Goal: Book appointment/travel/reservation

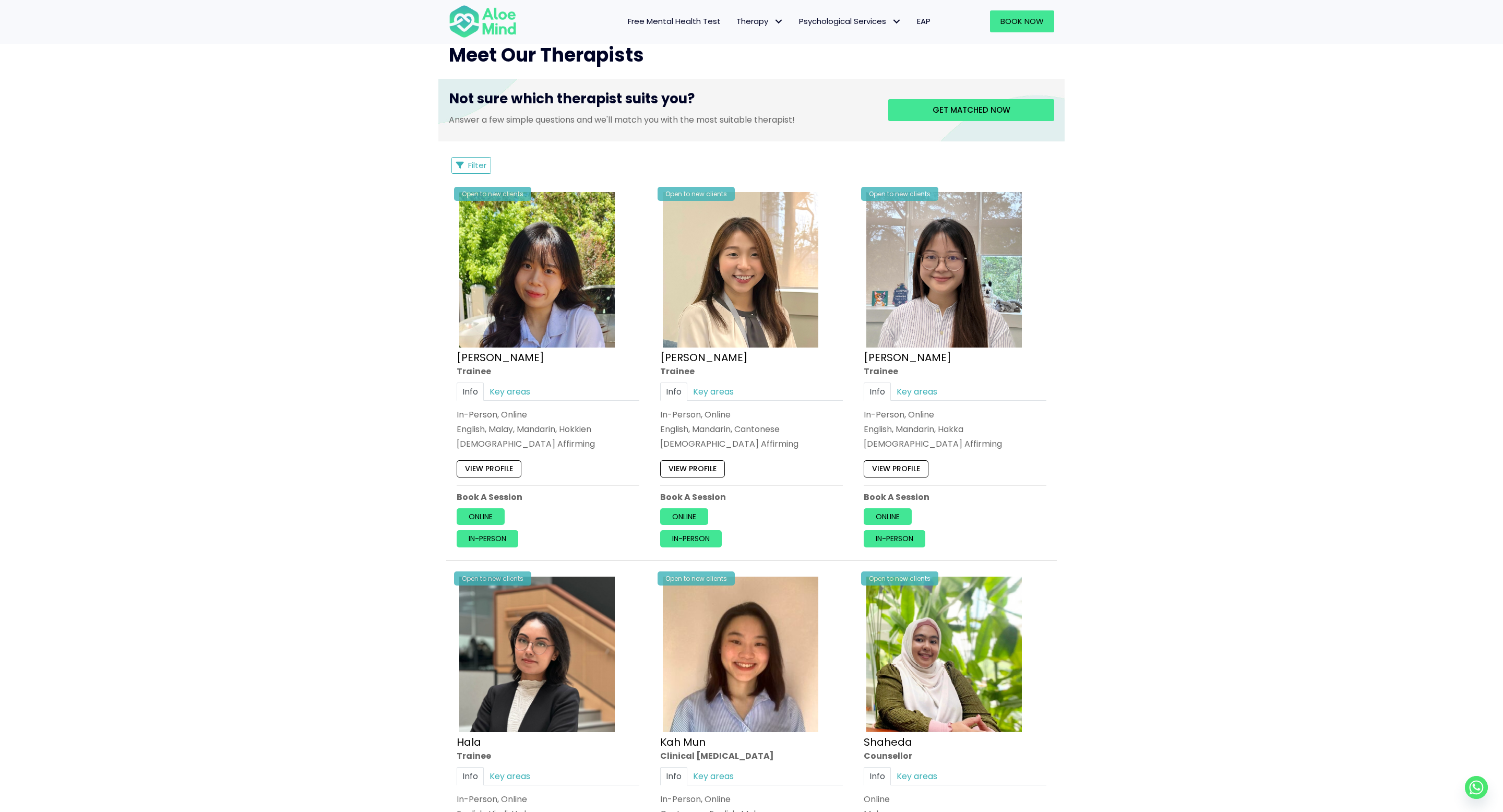
scroll to position [397, 0]
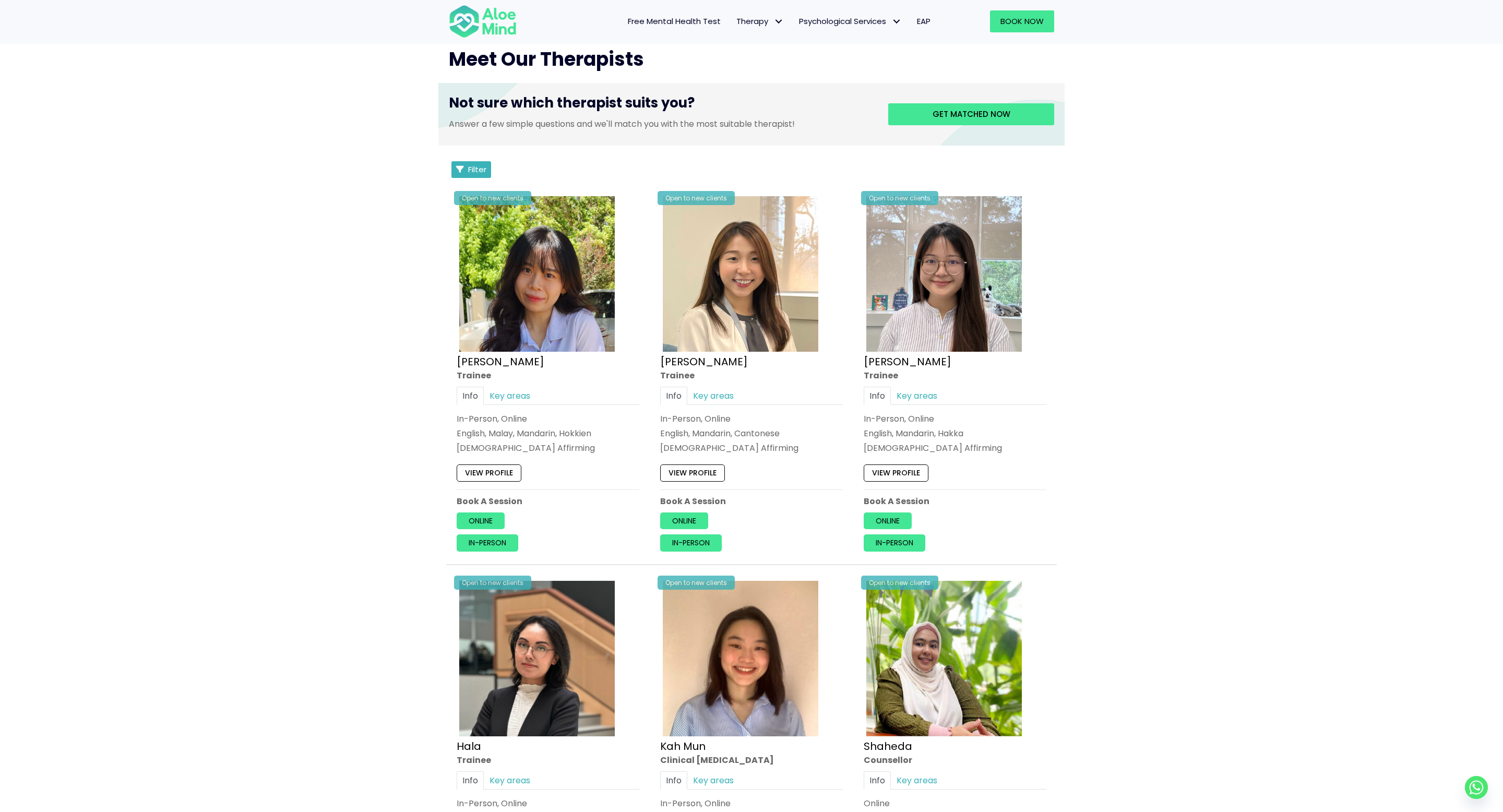
click at [474, 165] on span "Filter" at bounding box center [477, 169] width 18 height 11
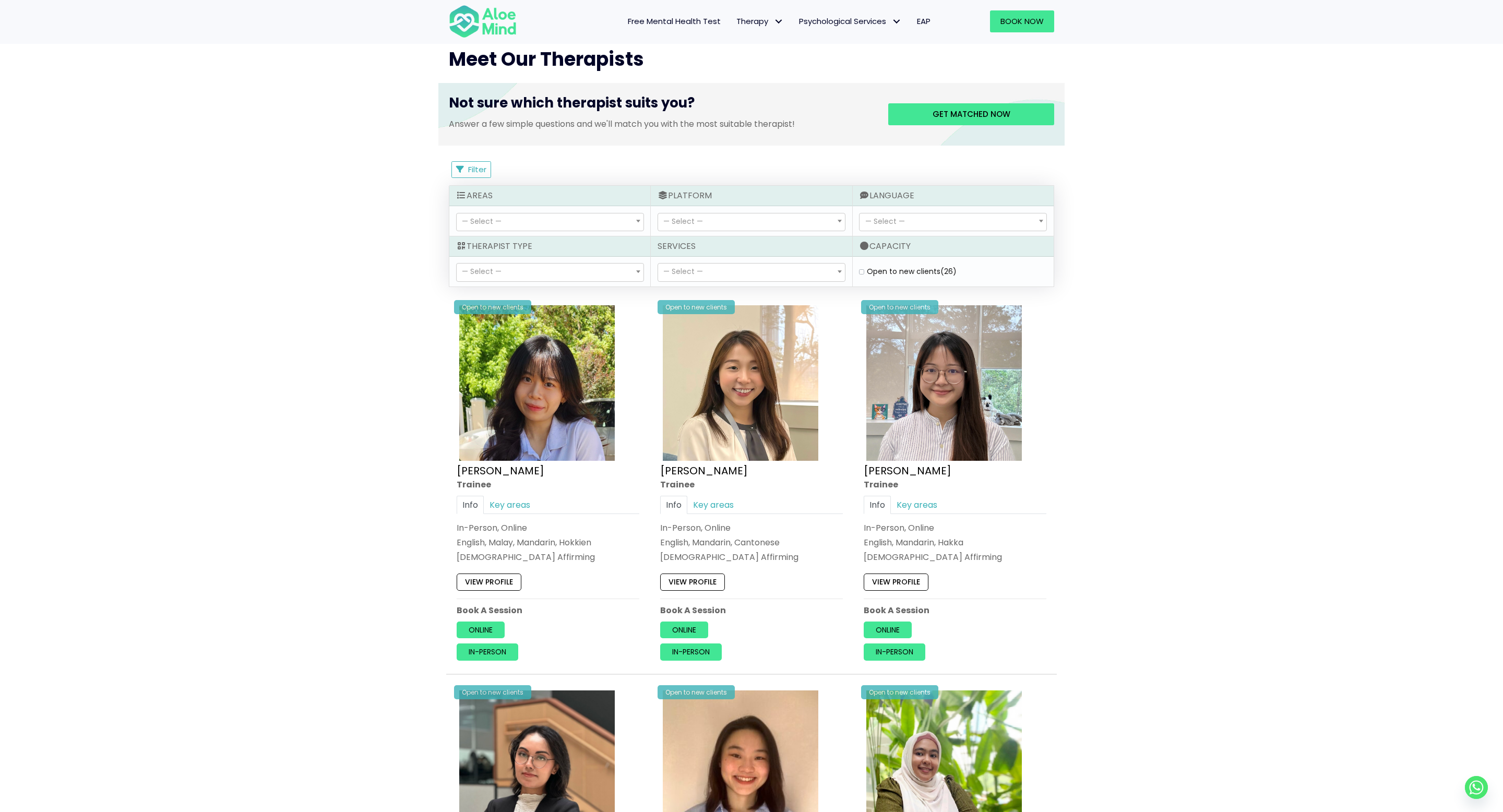
select select "15"
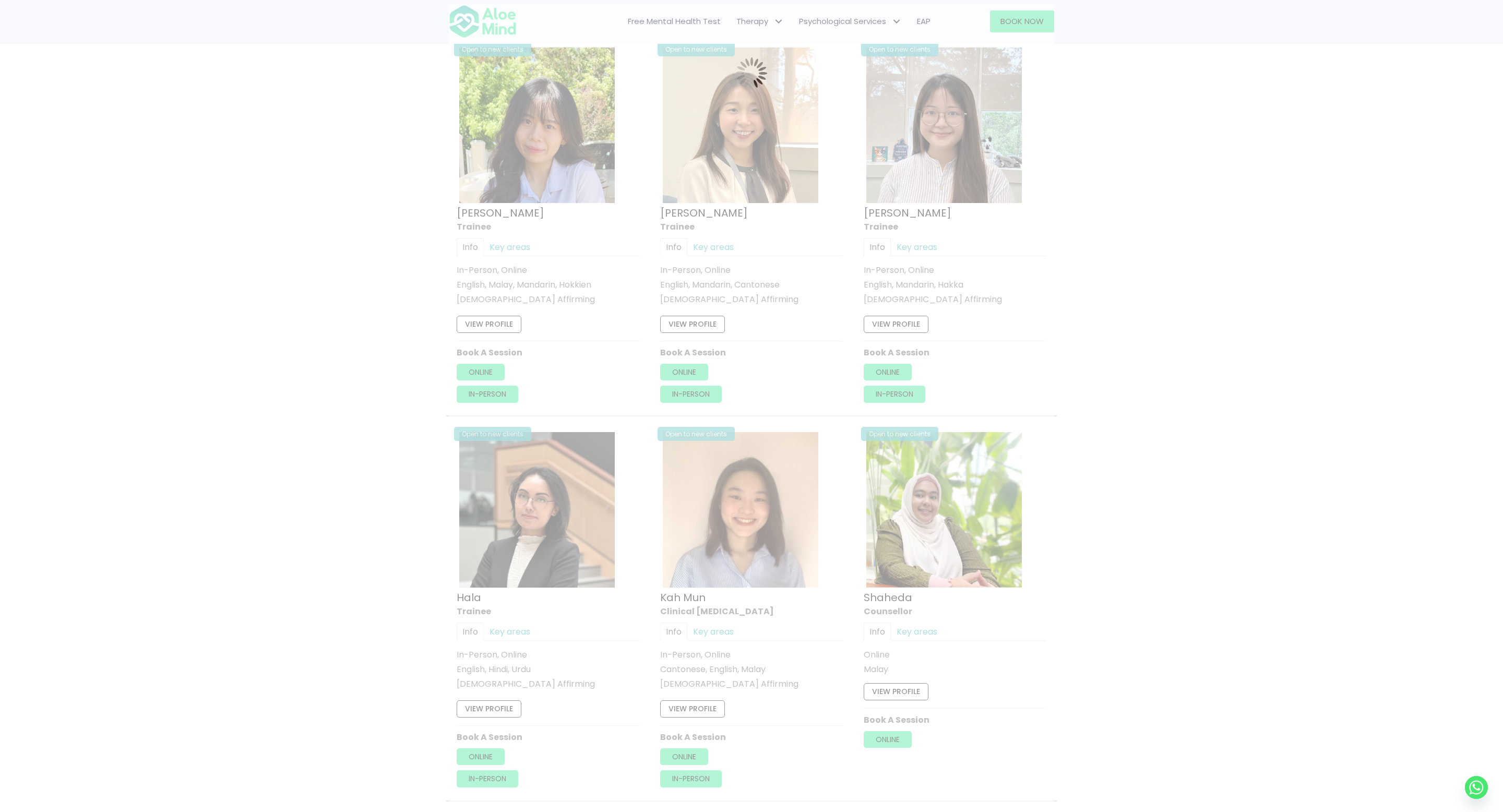
scroll to position [558, 0]
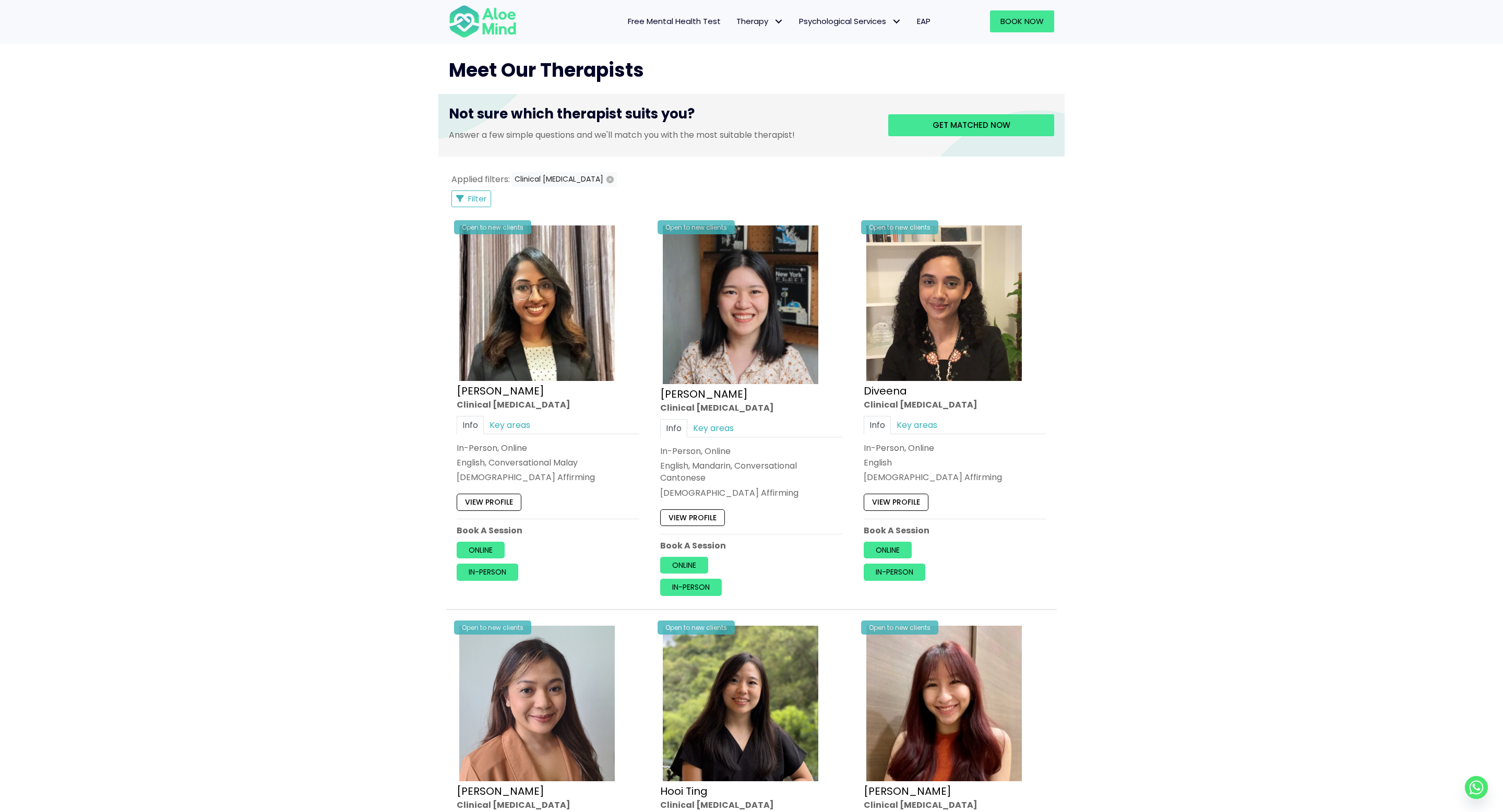
scroll to position [343, 0]
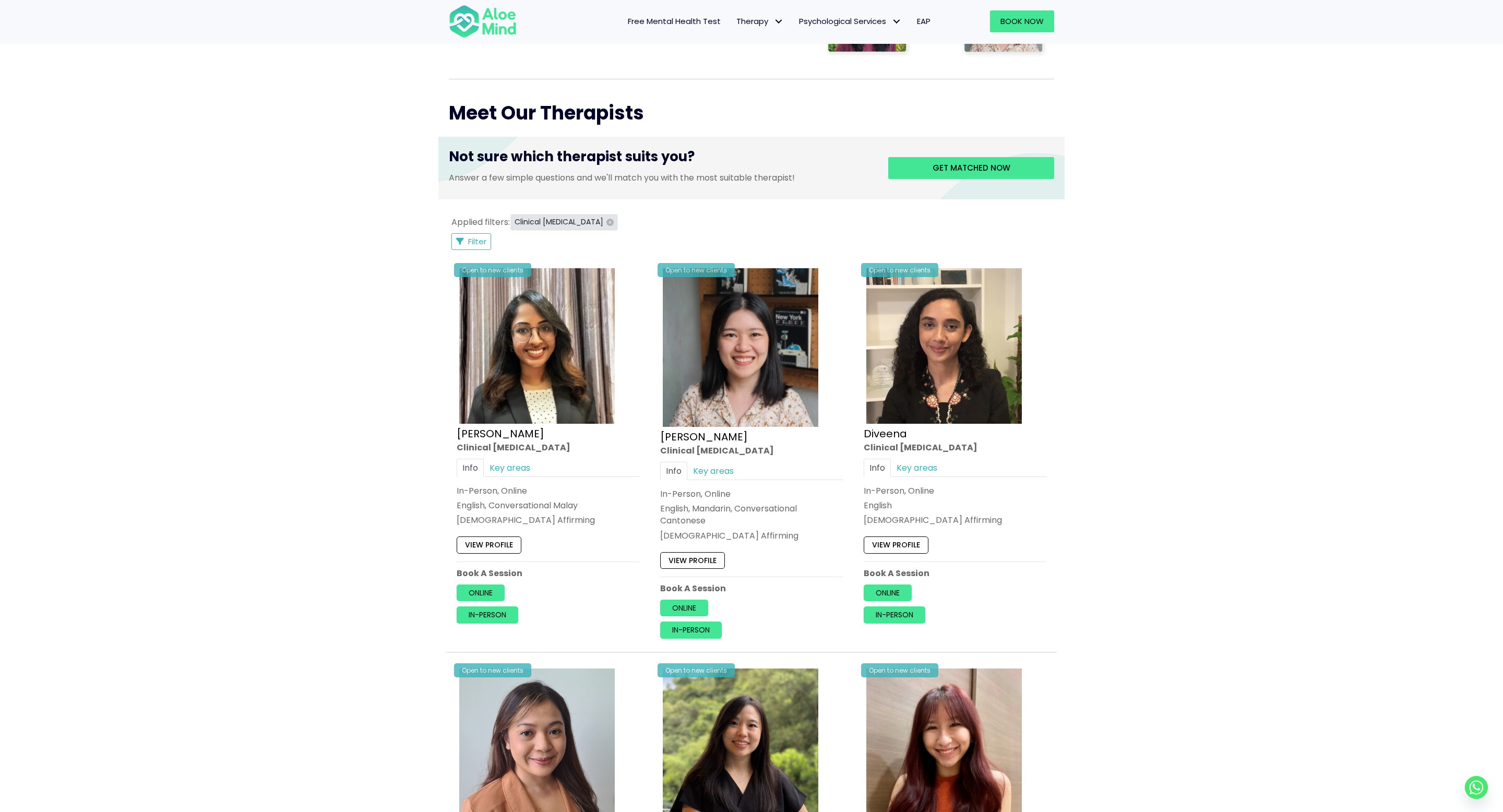
click at [606, 224] on icon "button" at bounding box center [610, 222] width 7 height 7
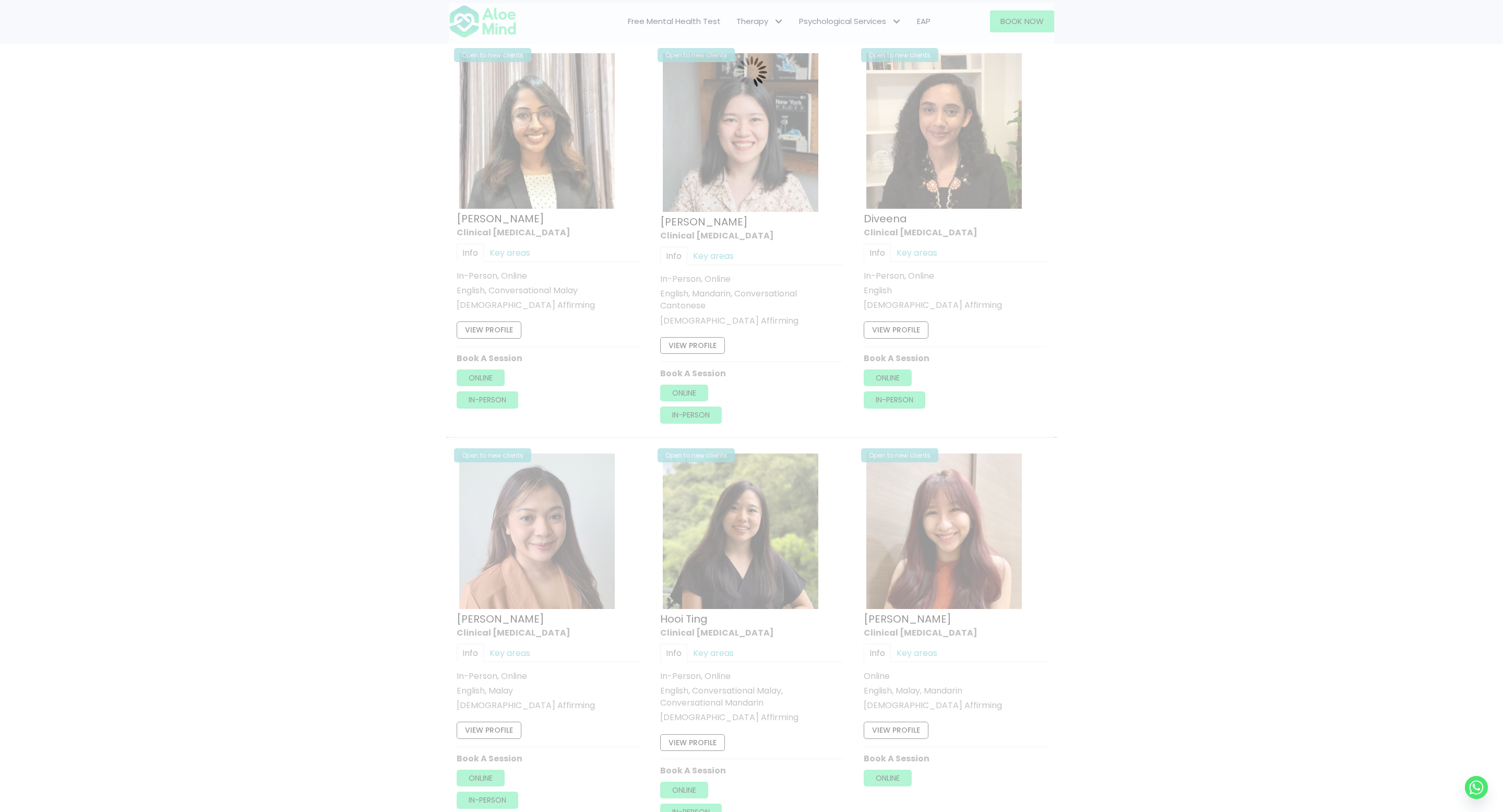
scroll to position [558, 0]
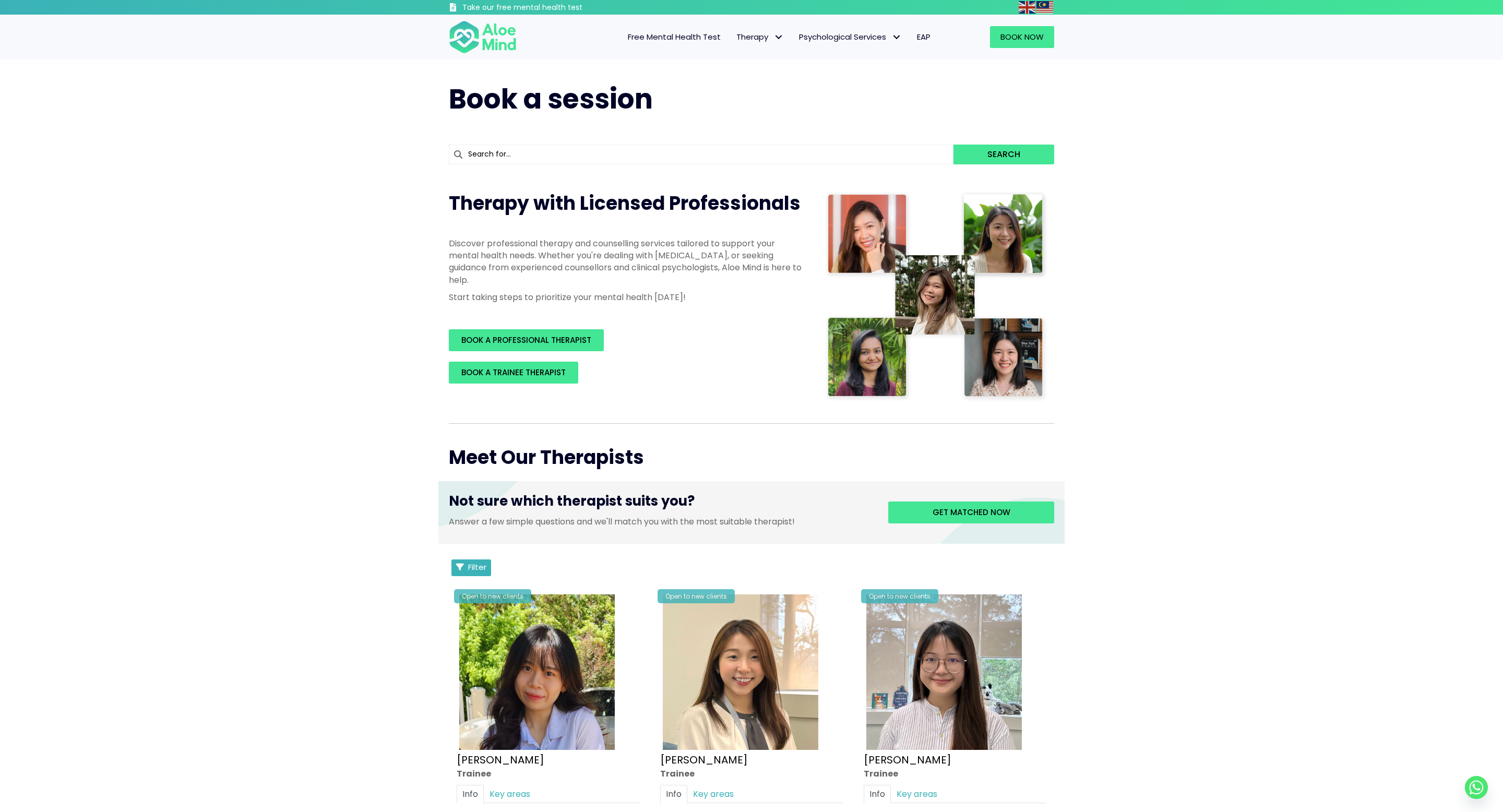
click at [485, 562] on span "Filter" at bounding box center [477, 567] width 18 height 11
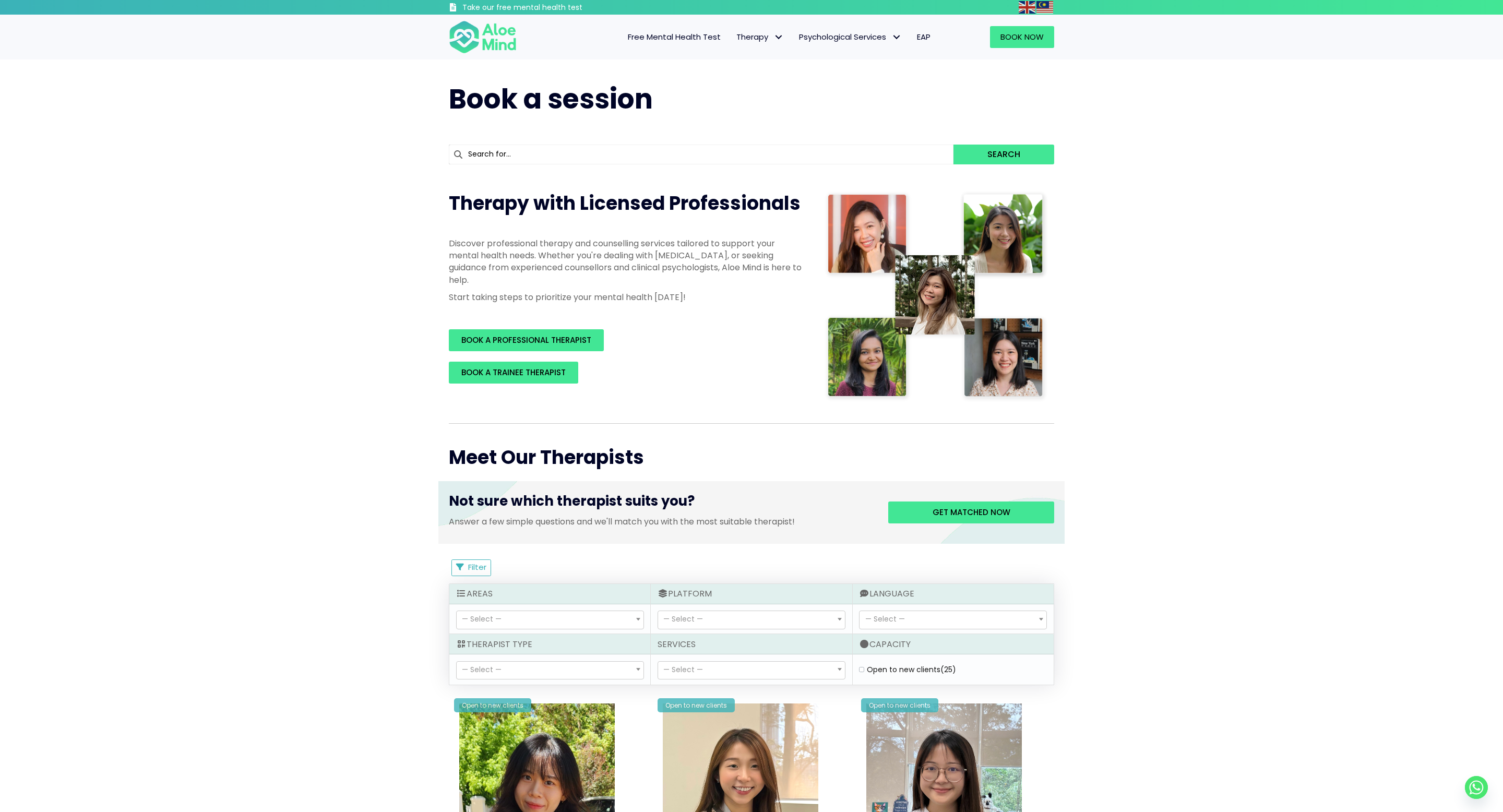
click at [877, 609] on div "— Select — Cantonese Conversational Hokkien Conversational Malay Conversational…" at bounding box center [953, 619] width 201 height 30
click at [877, 616] on span "— Select —" at bounding box center [885, 620] width 40 height 11
select select "145"
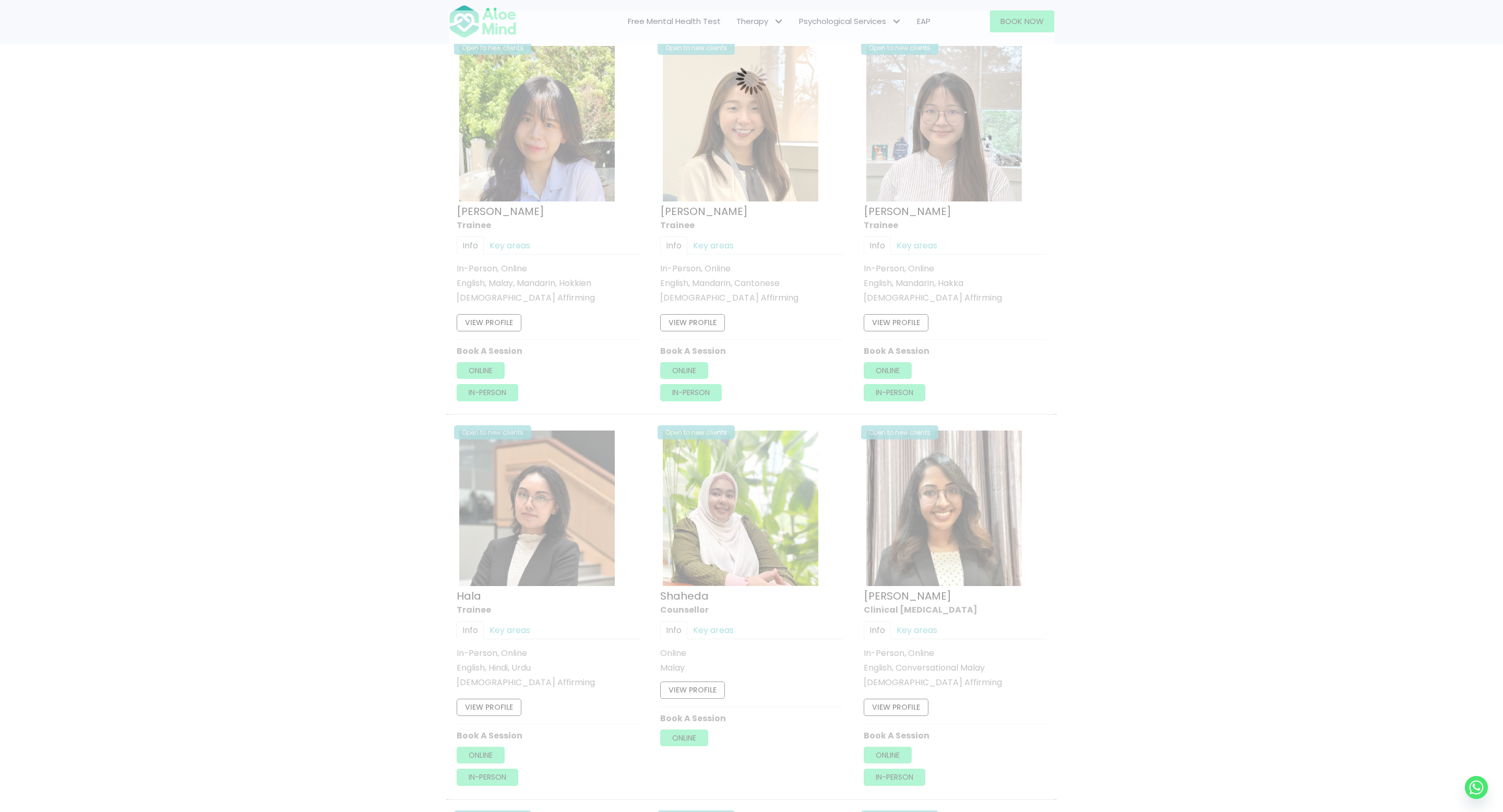
scroll to position [559, 0]
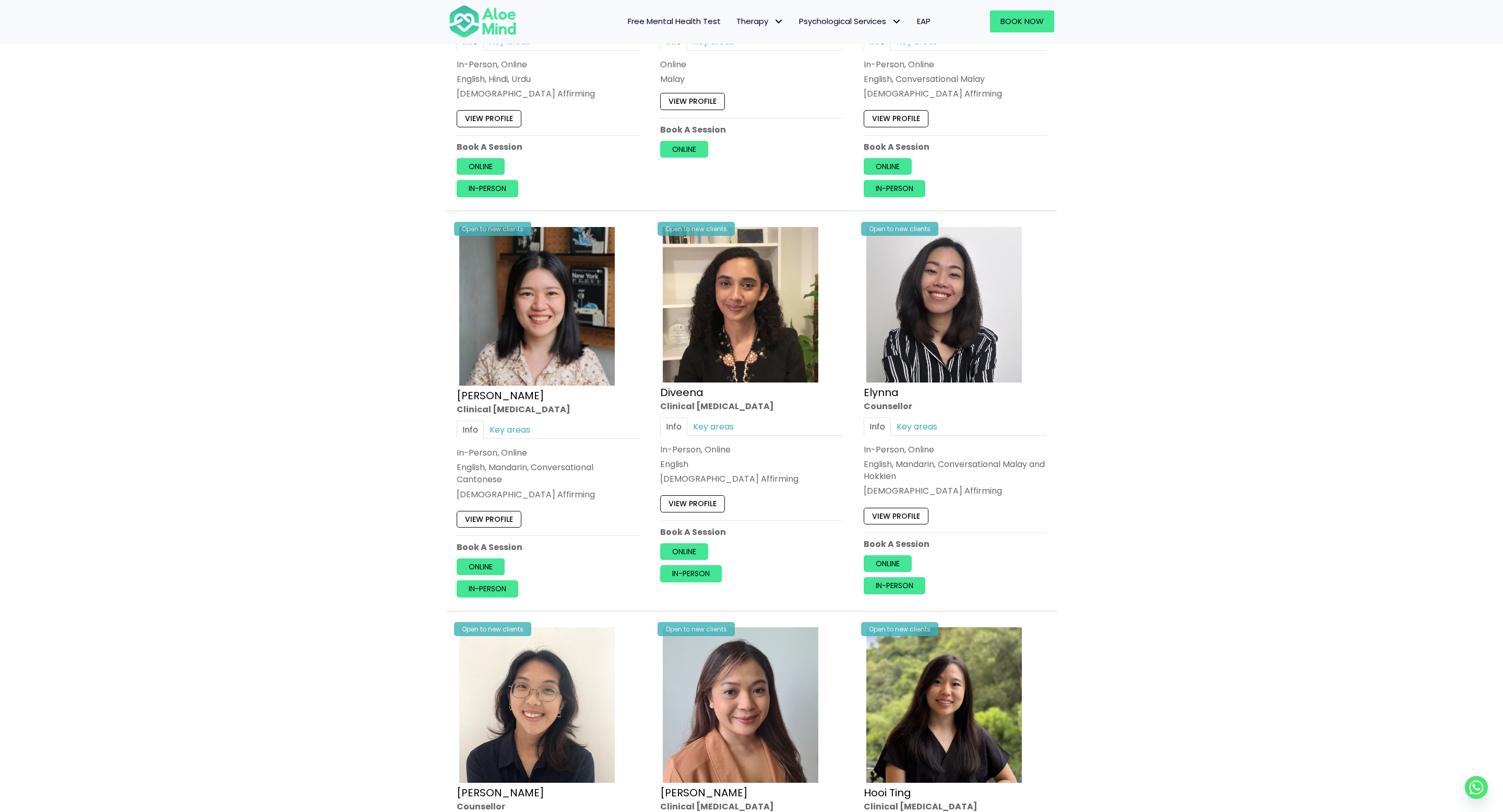
scroll to position [1140, 0]
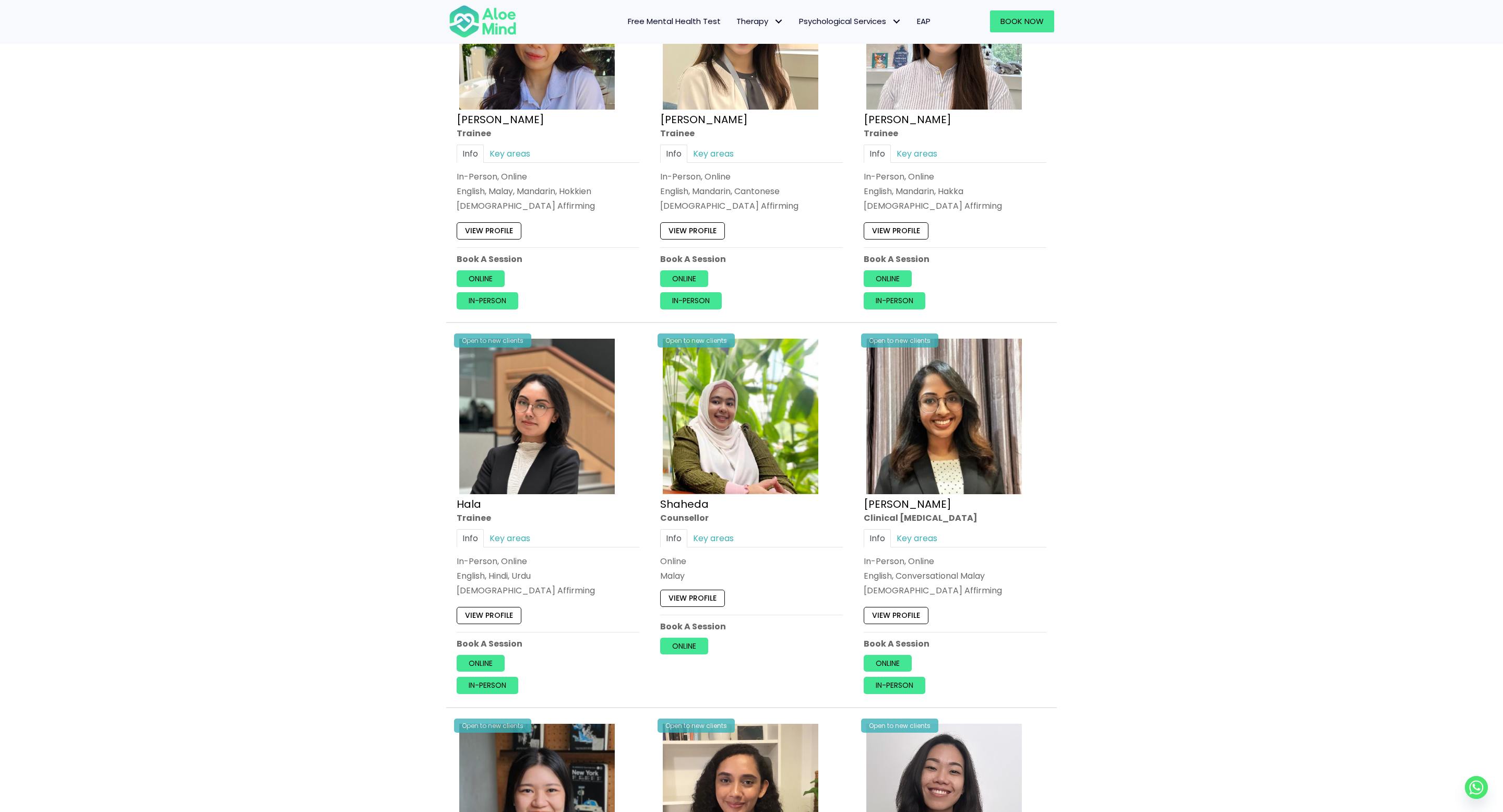
scroll to position [738, 0]
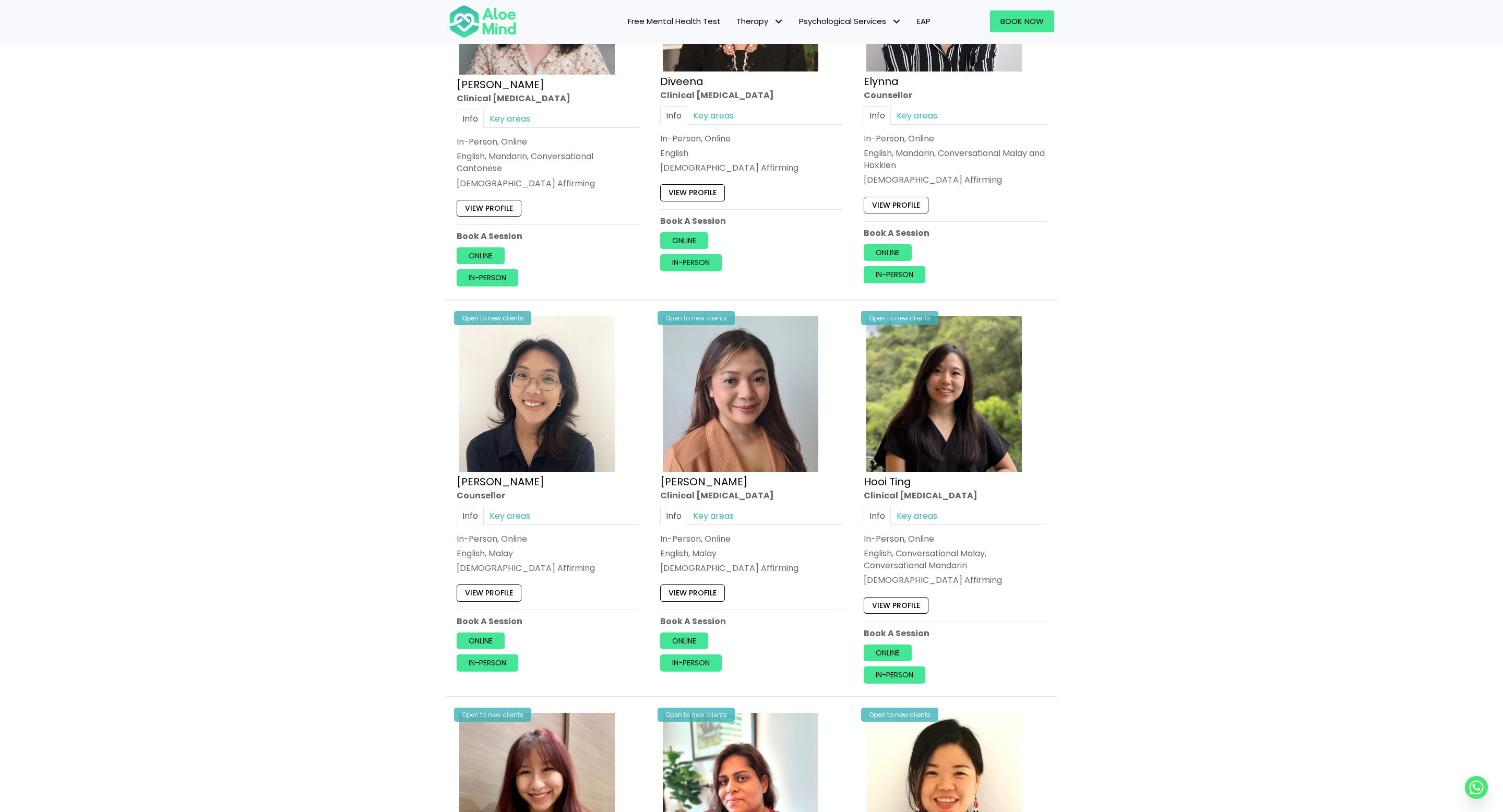
scroll to position [1627, 0]
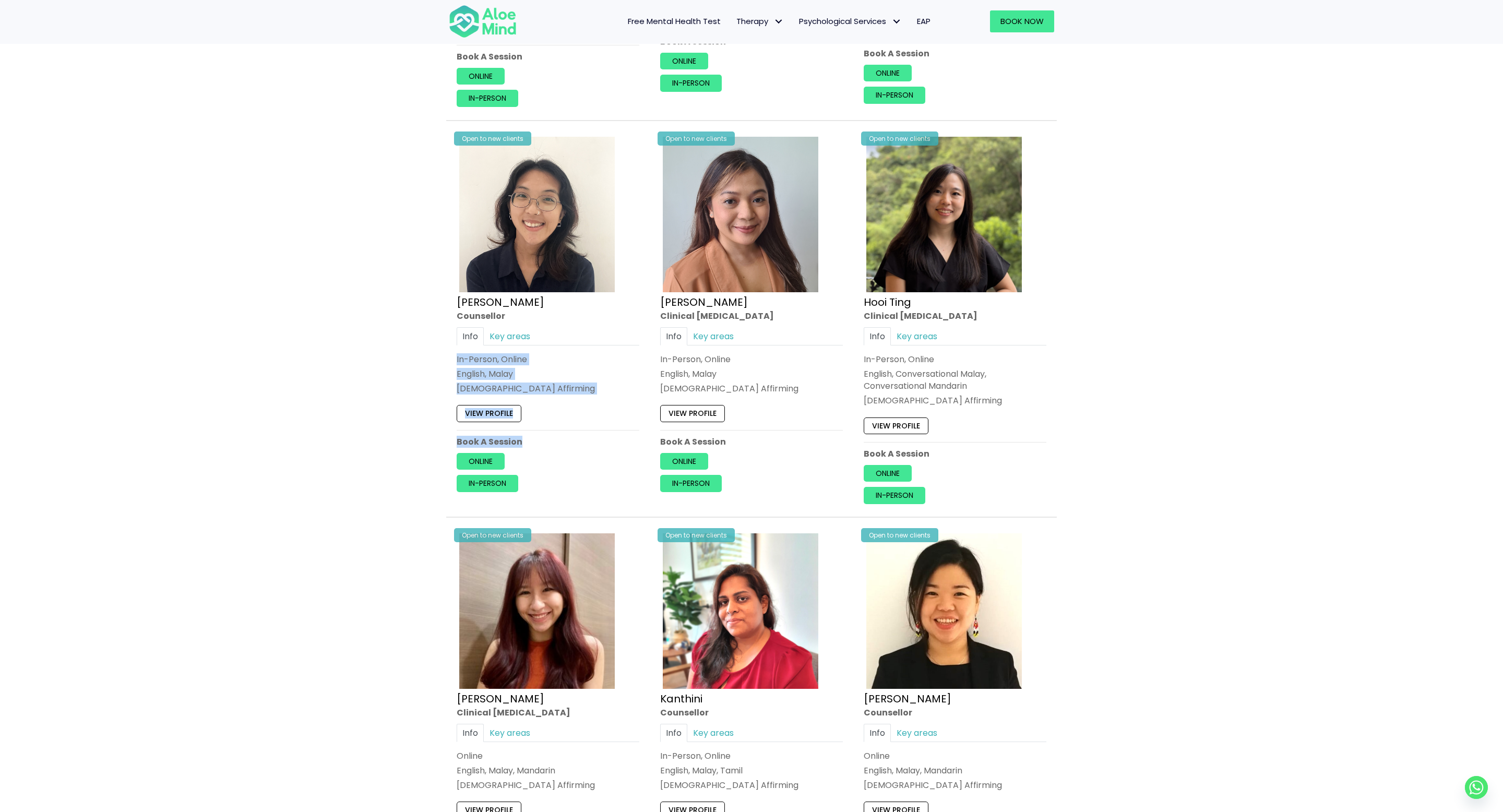
drag, startPoint x: 377, startPoint y: 361, endPoint x: 375, endPoint y: 451, distance: 90.0
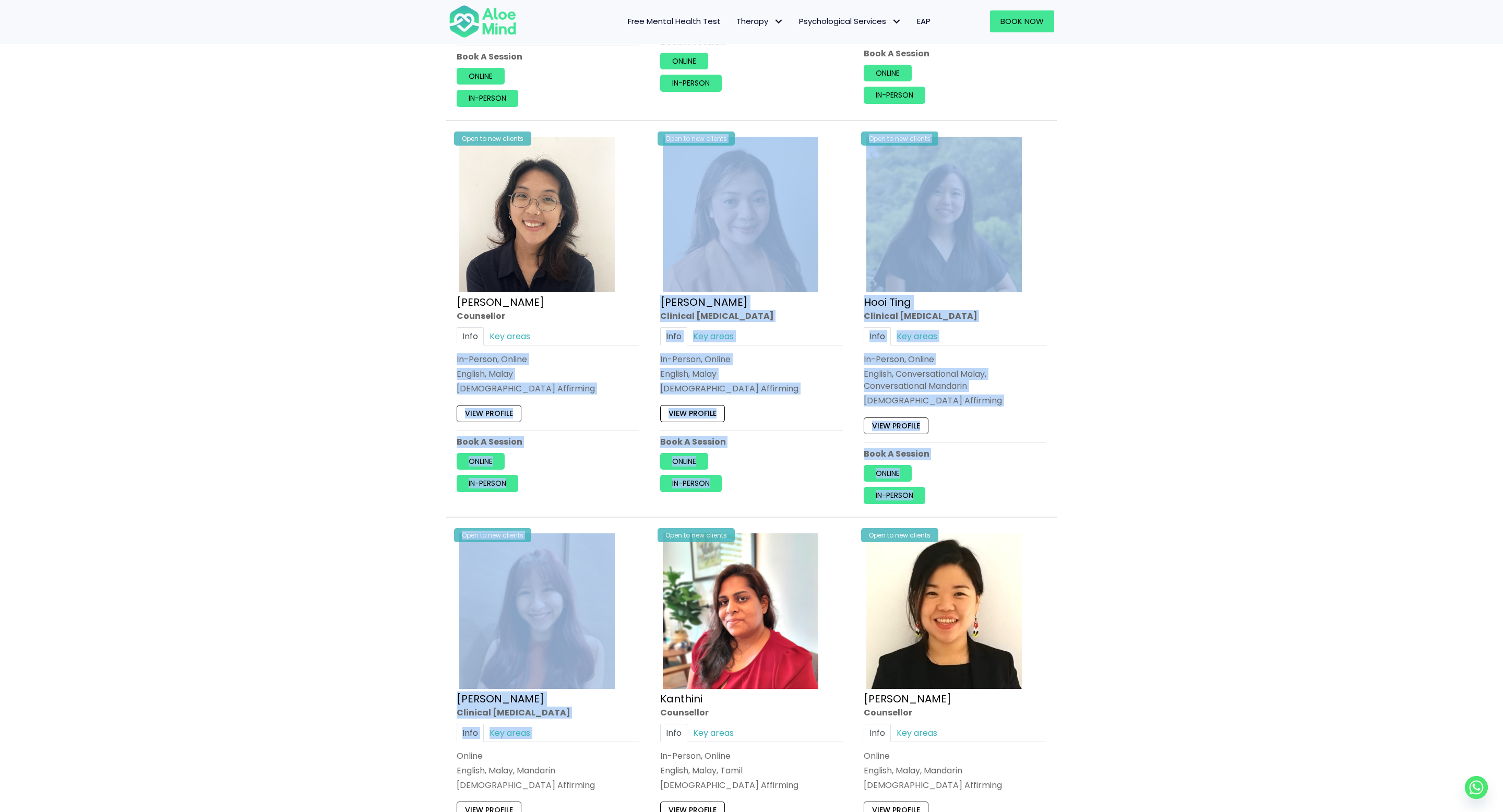
drag, startPoint x: 379, startPoint y: 350, endPoint x: 412, endPoint y: 766, distance: 417.3
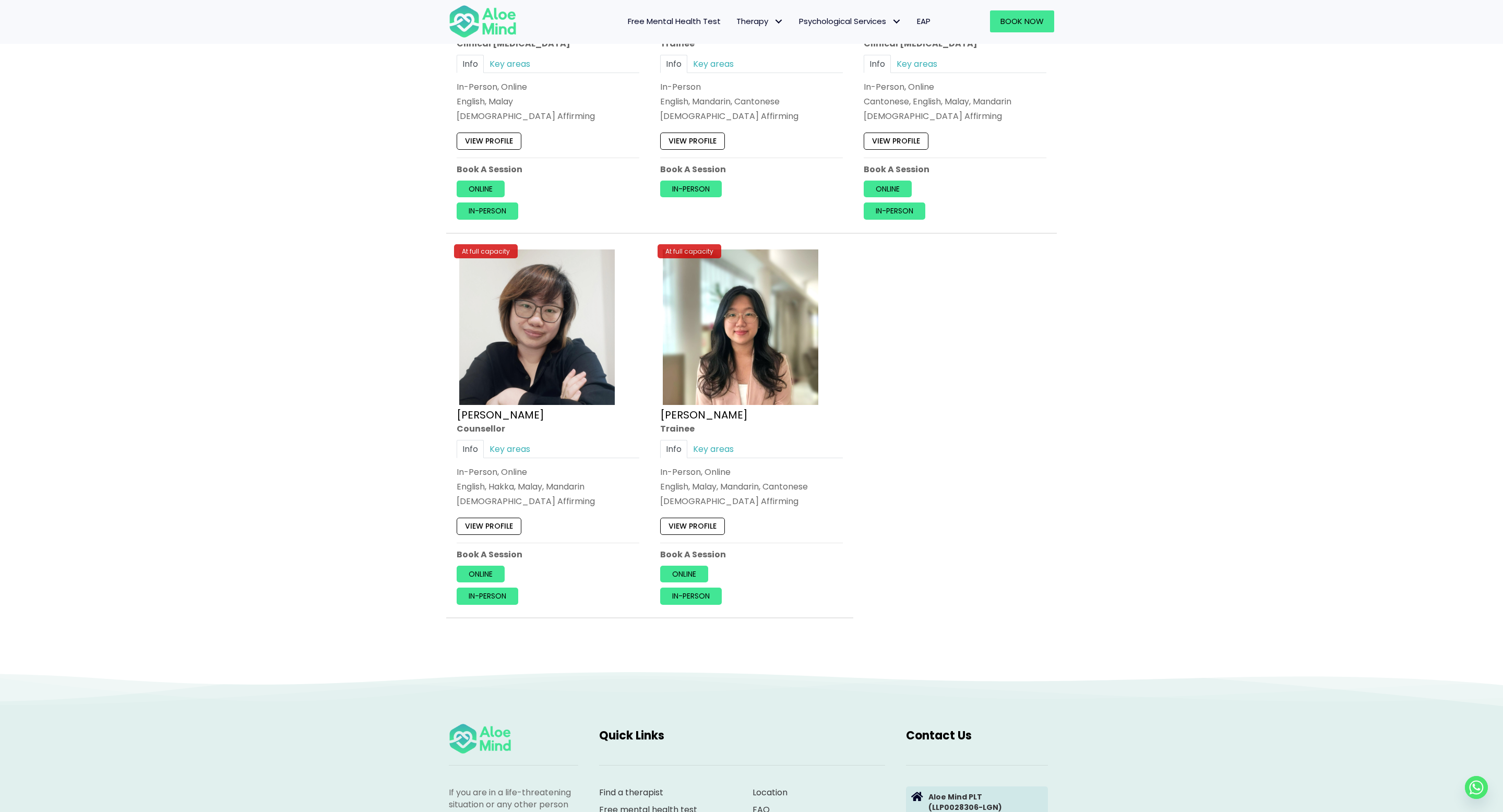
scroll to position [4664, 0]
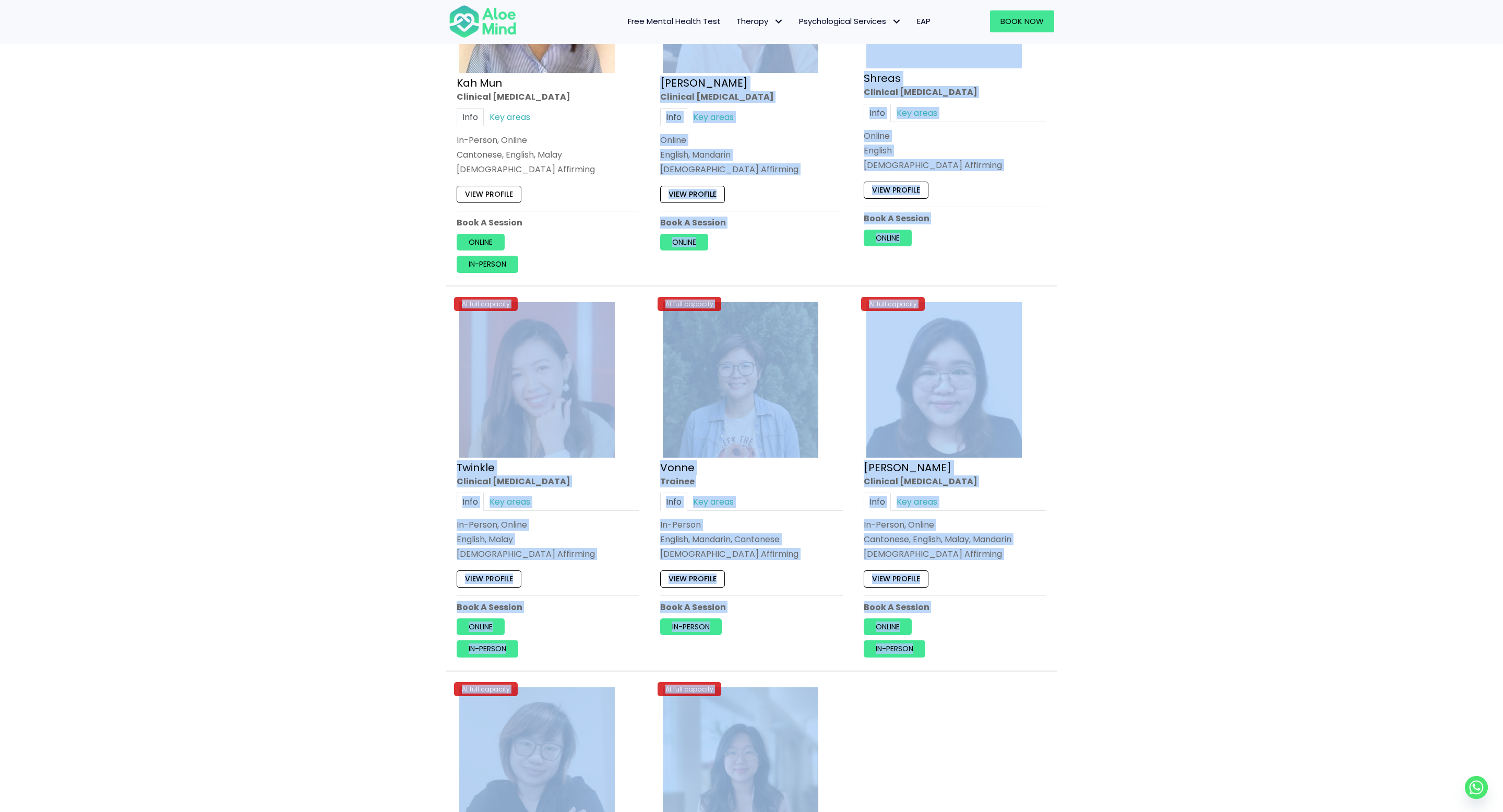
drag, startPoint x: 782, startPoint y: 580, endPoint x: 791, endPoint y: -28, distance: 608.1
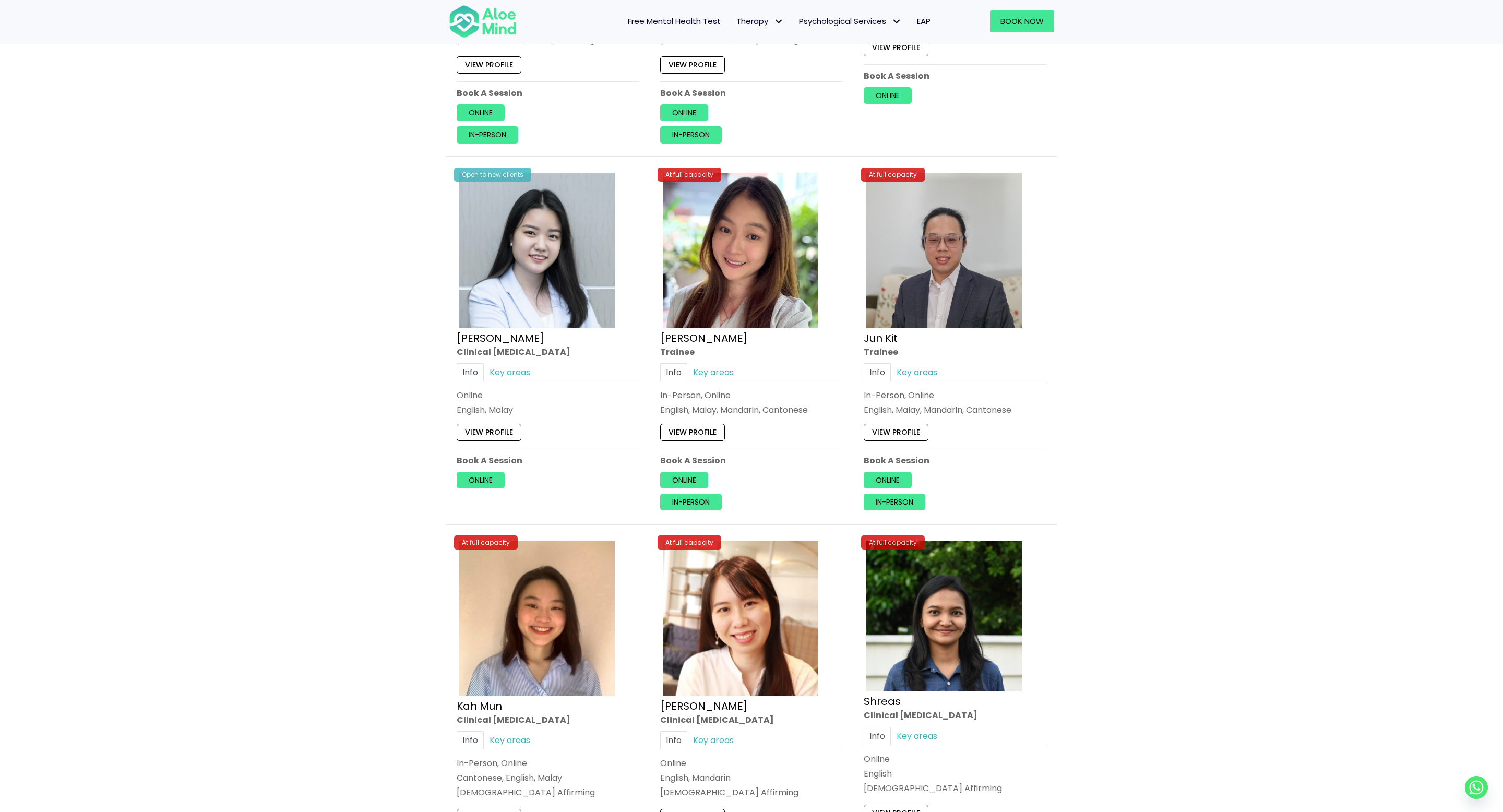
scroll to position [3494, 0]
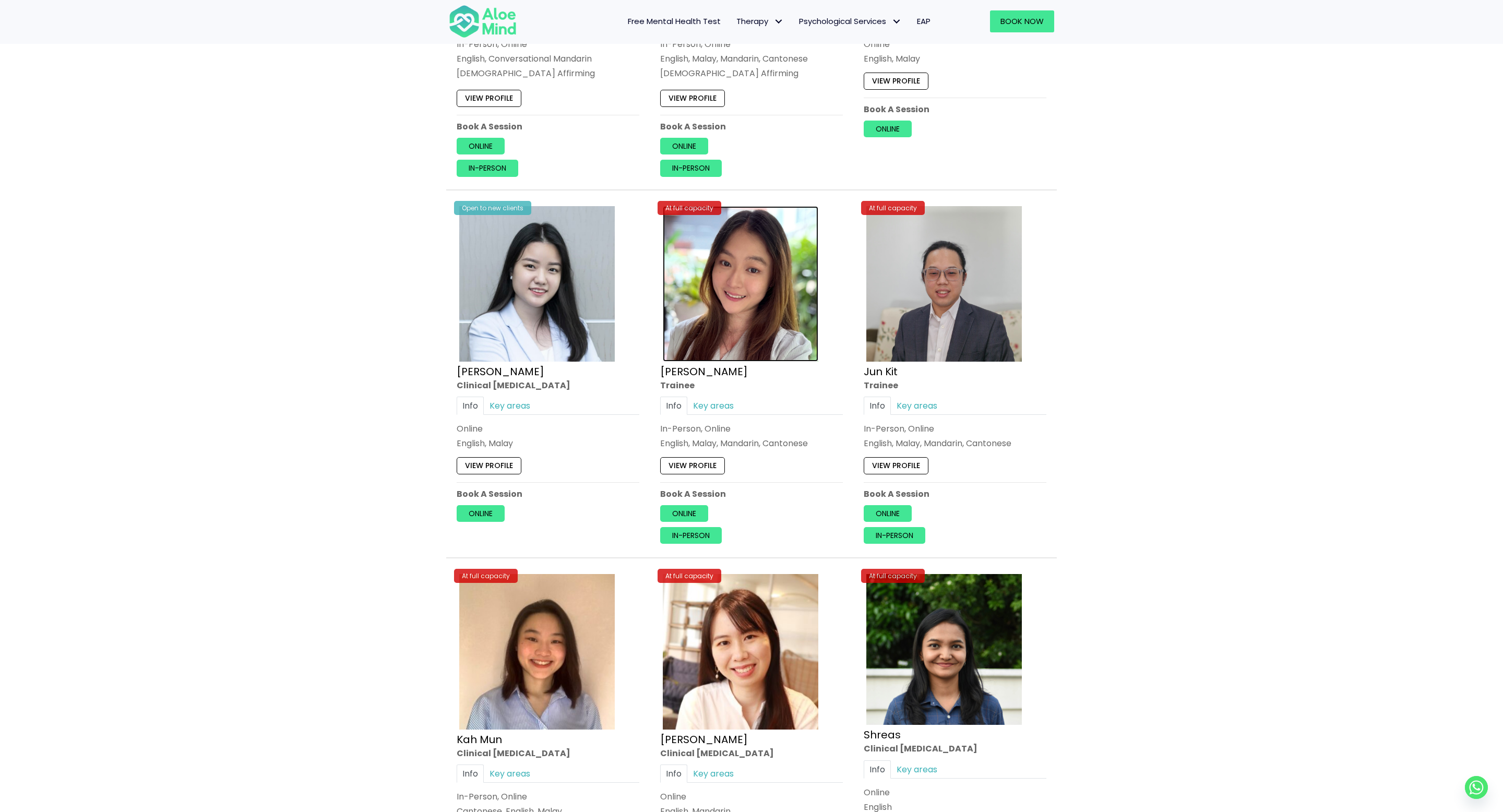
click at [752, 331] on img at bounding box center [741, 284] width 155 height 155
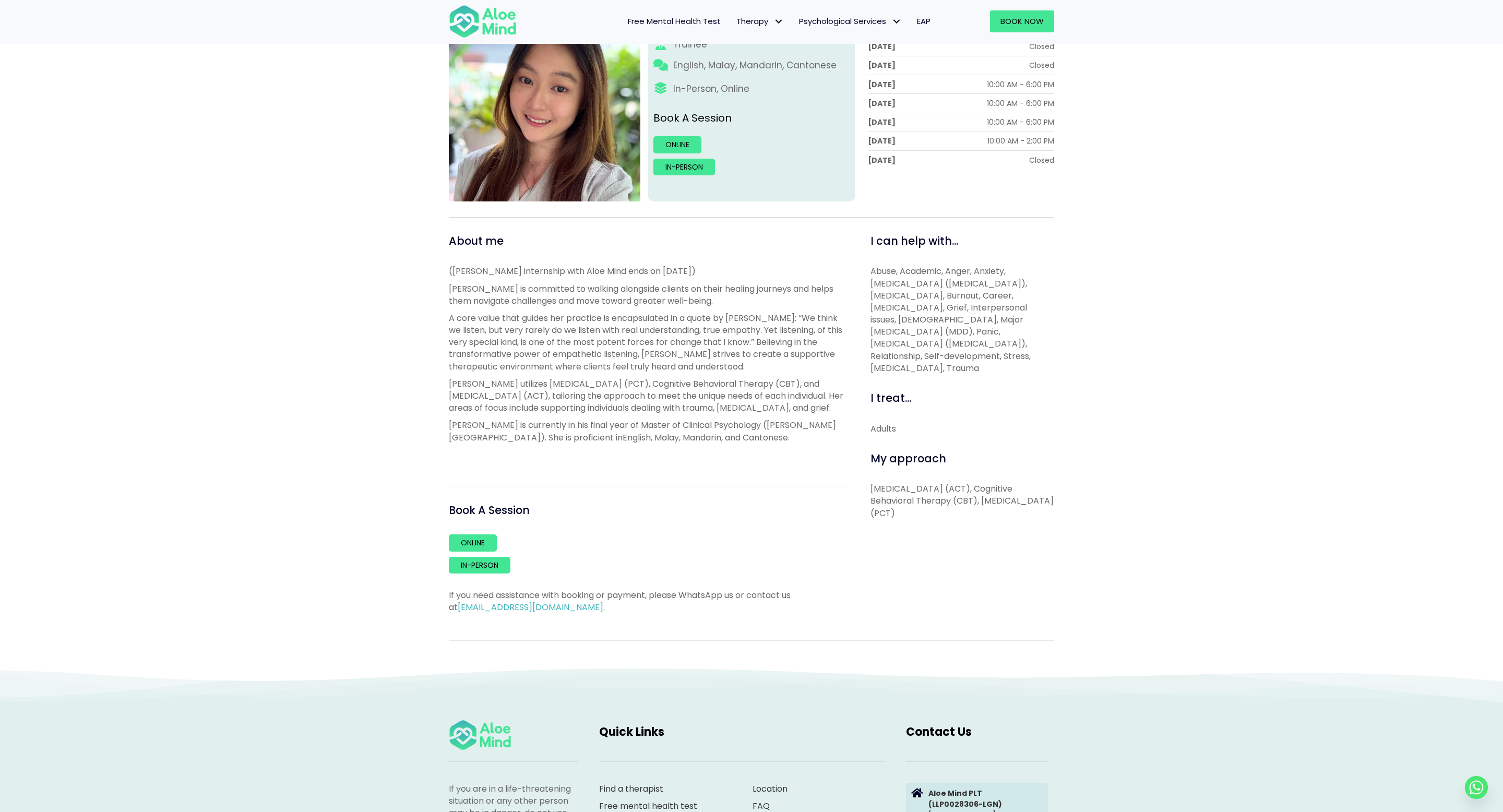
scroll to position [313, 0]
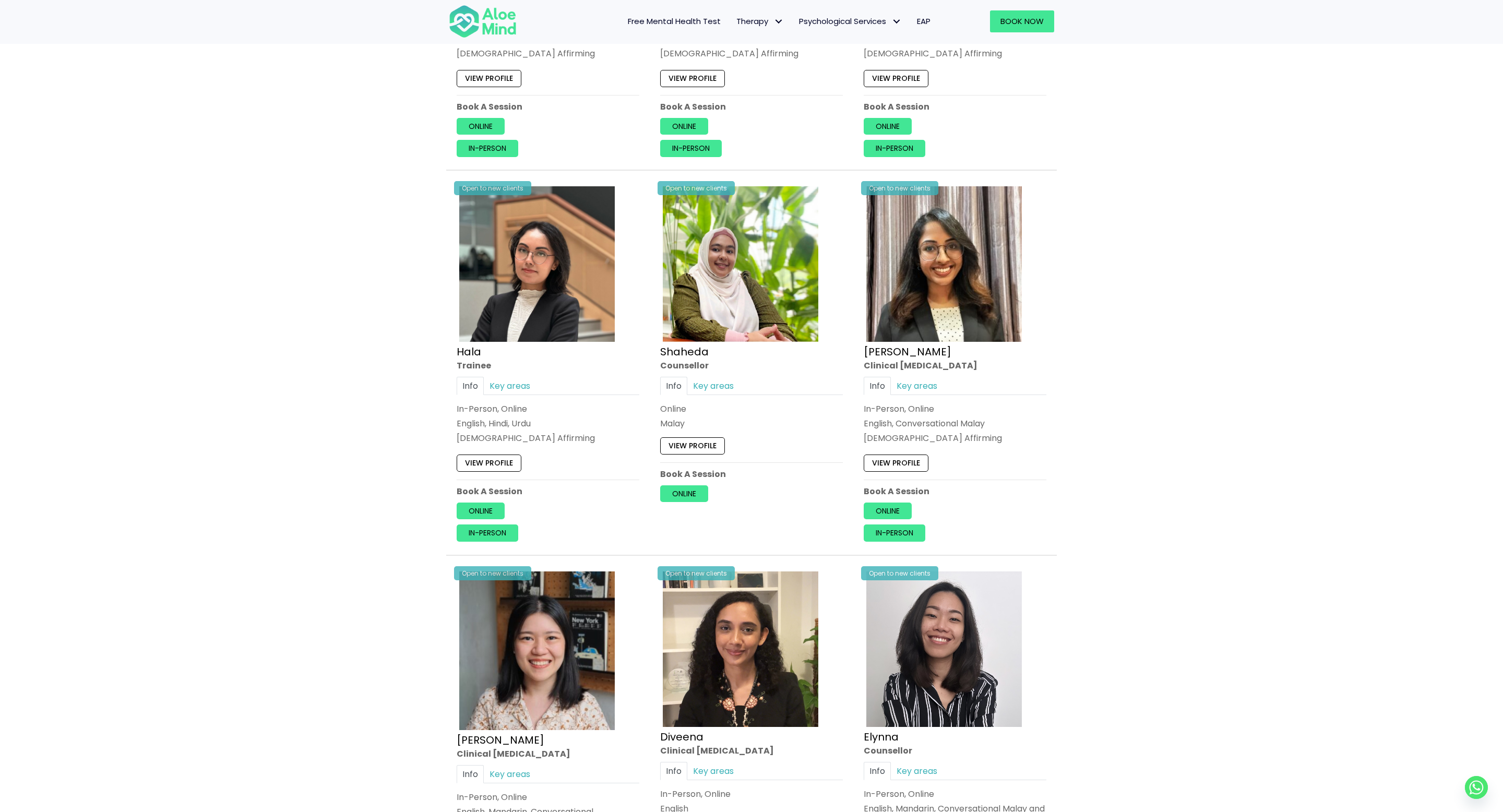
scroll to position [890, 0]
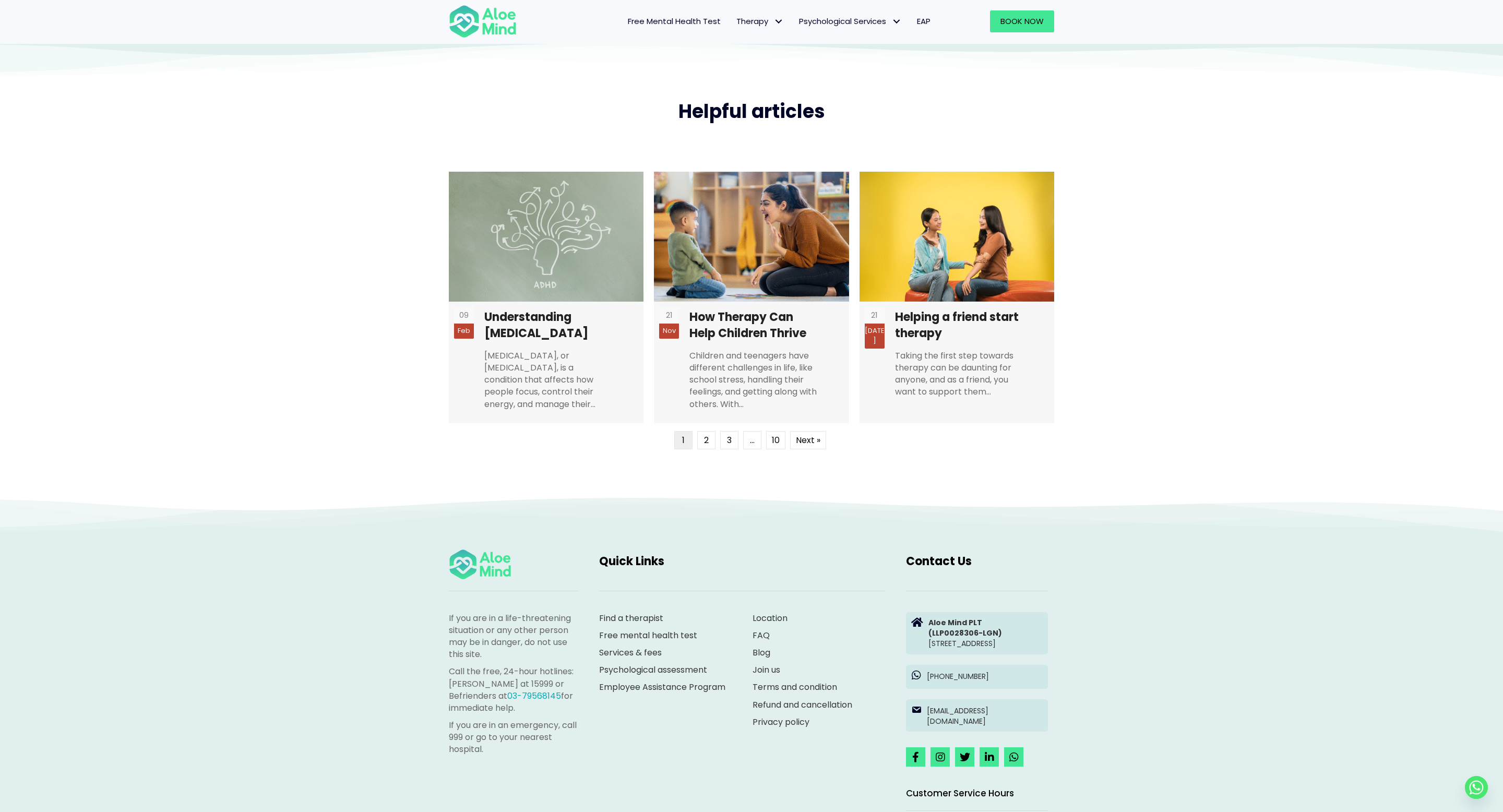
scroll to position [2301, 0]
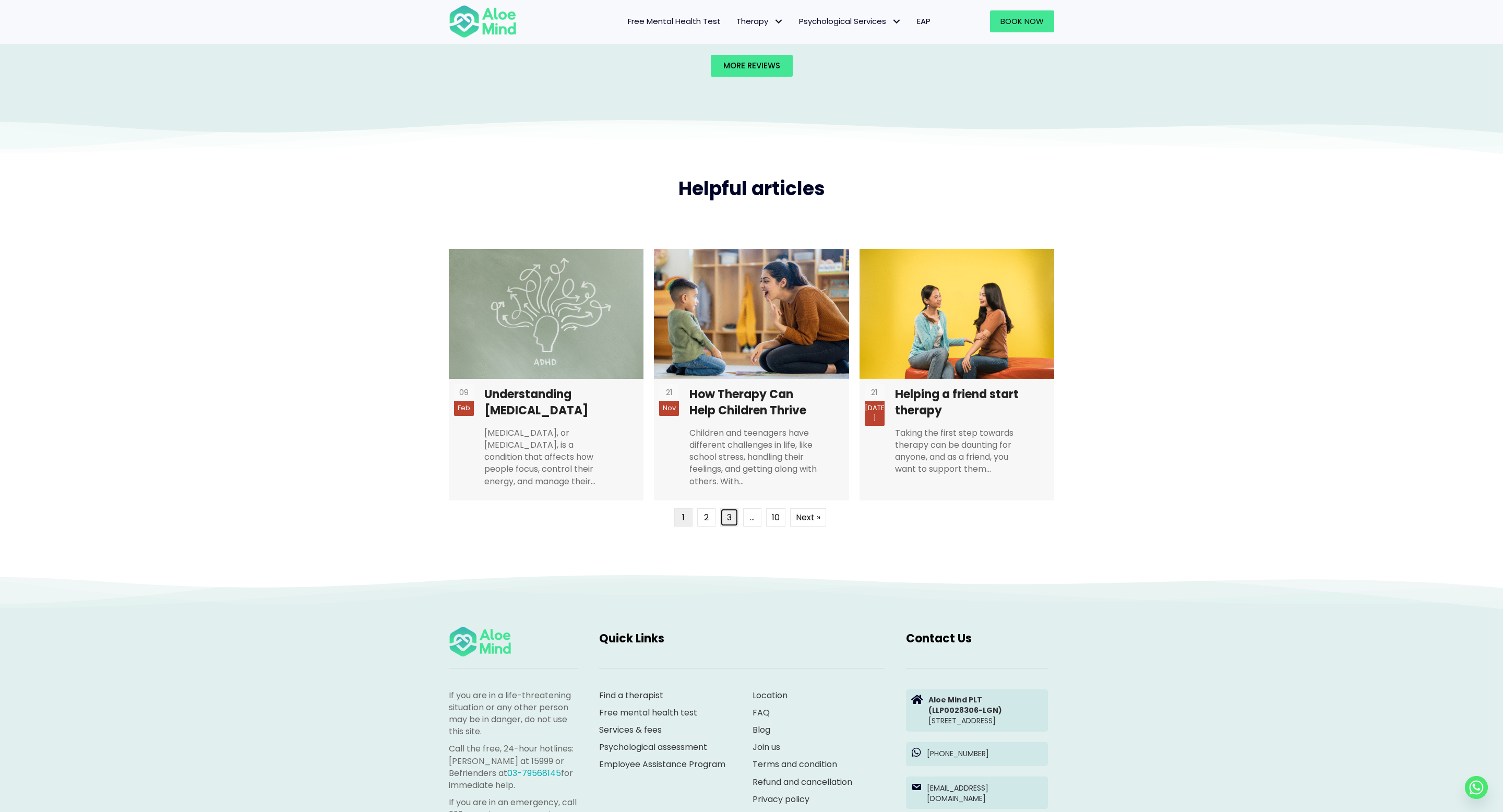
click at [720, 518] on link "3" at bounding box center [729, 518] width 18 height 18
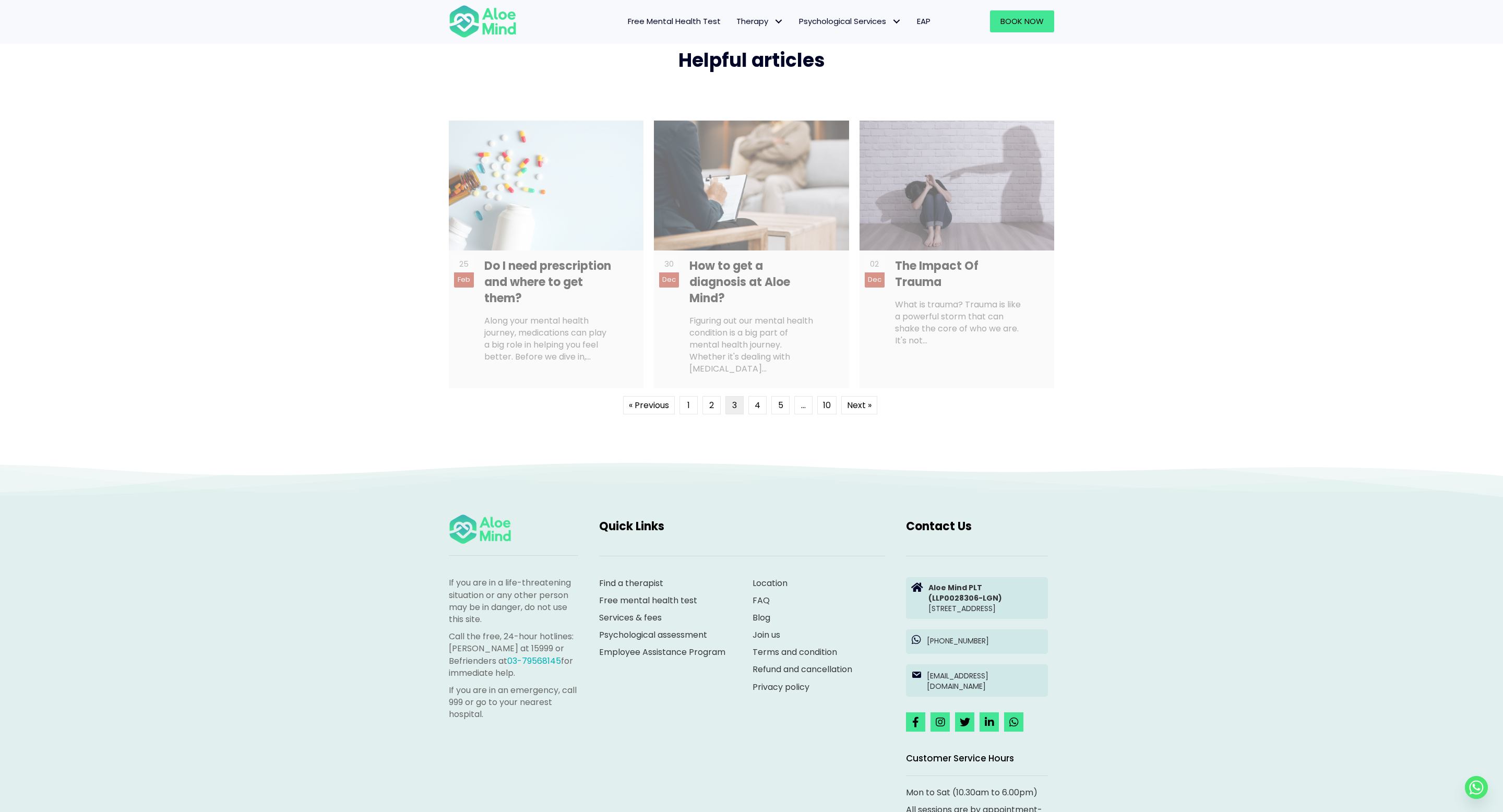
scroll to position [2436, 0]
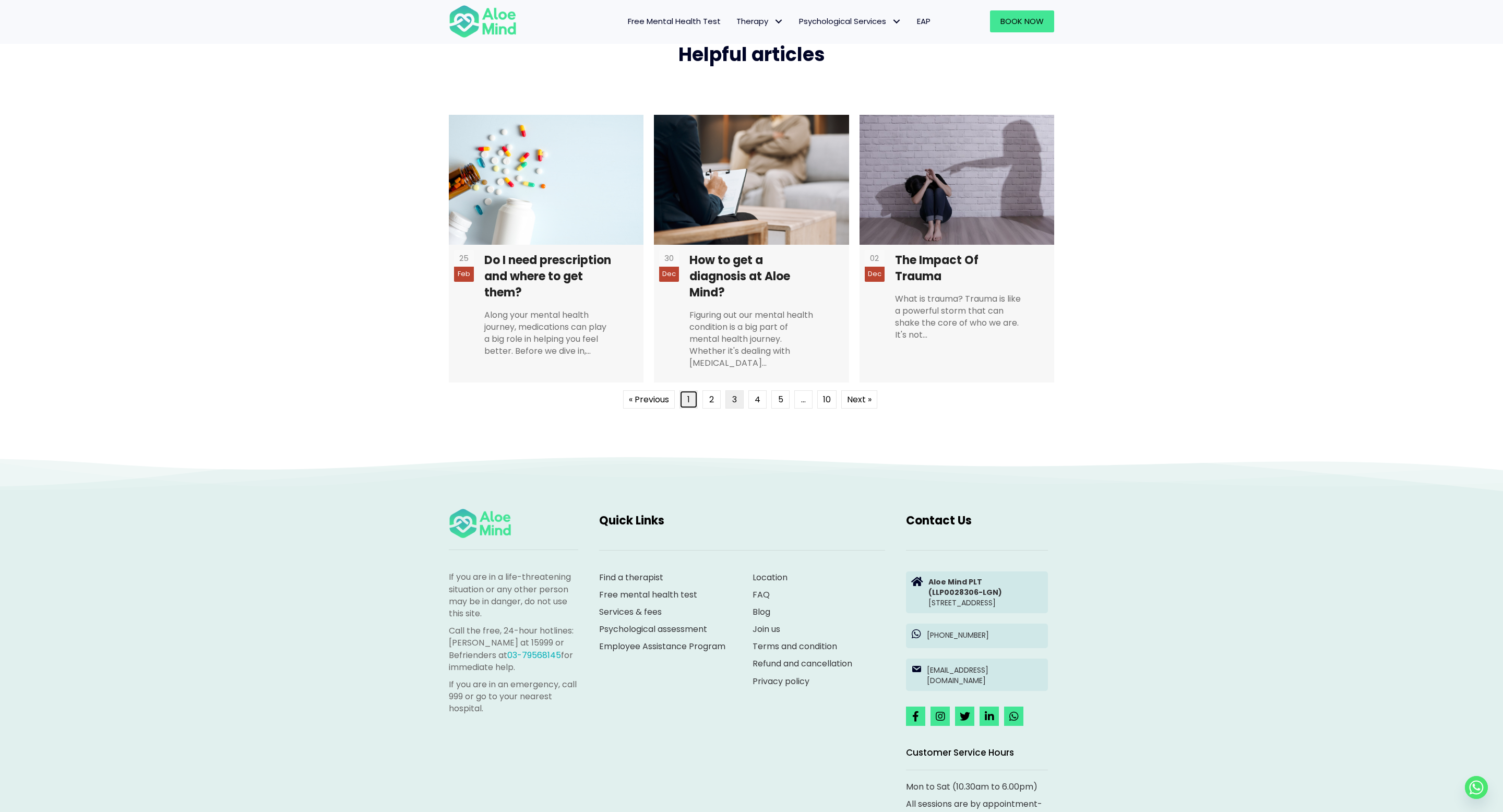
click at [682, 398] on link "1" at bounding box center [688, 399] width 18 height 18
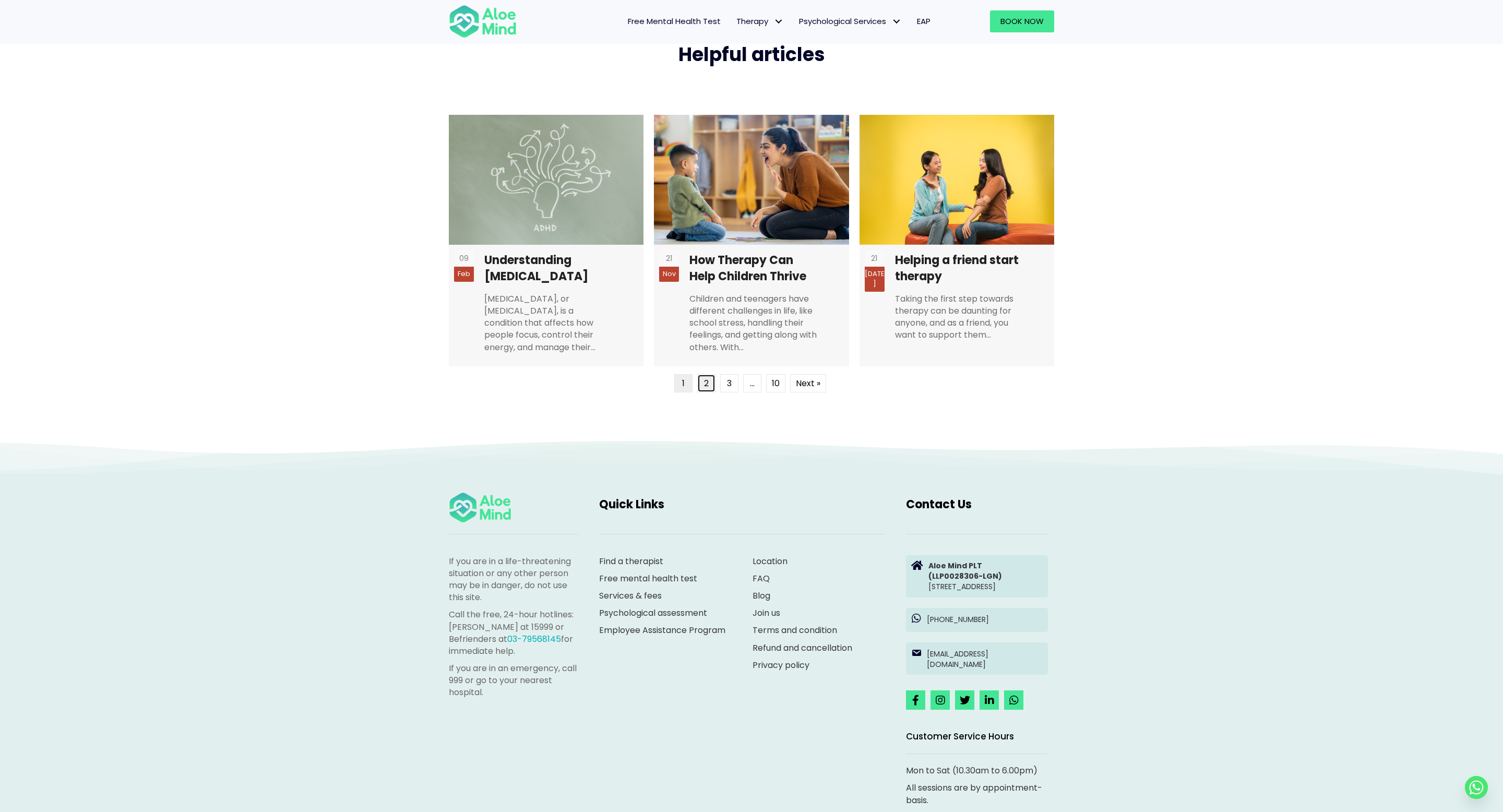
click at [704, 380] on link "2" at bounding box center [706, 383] width 18 height 18
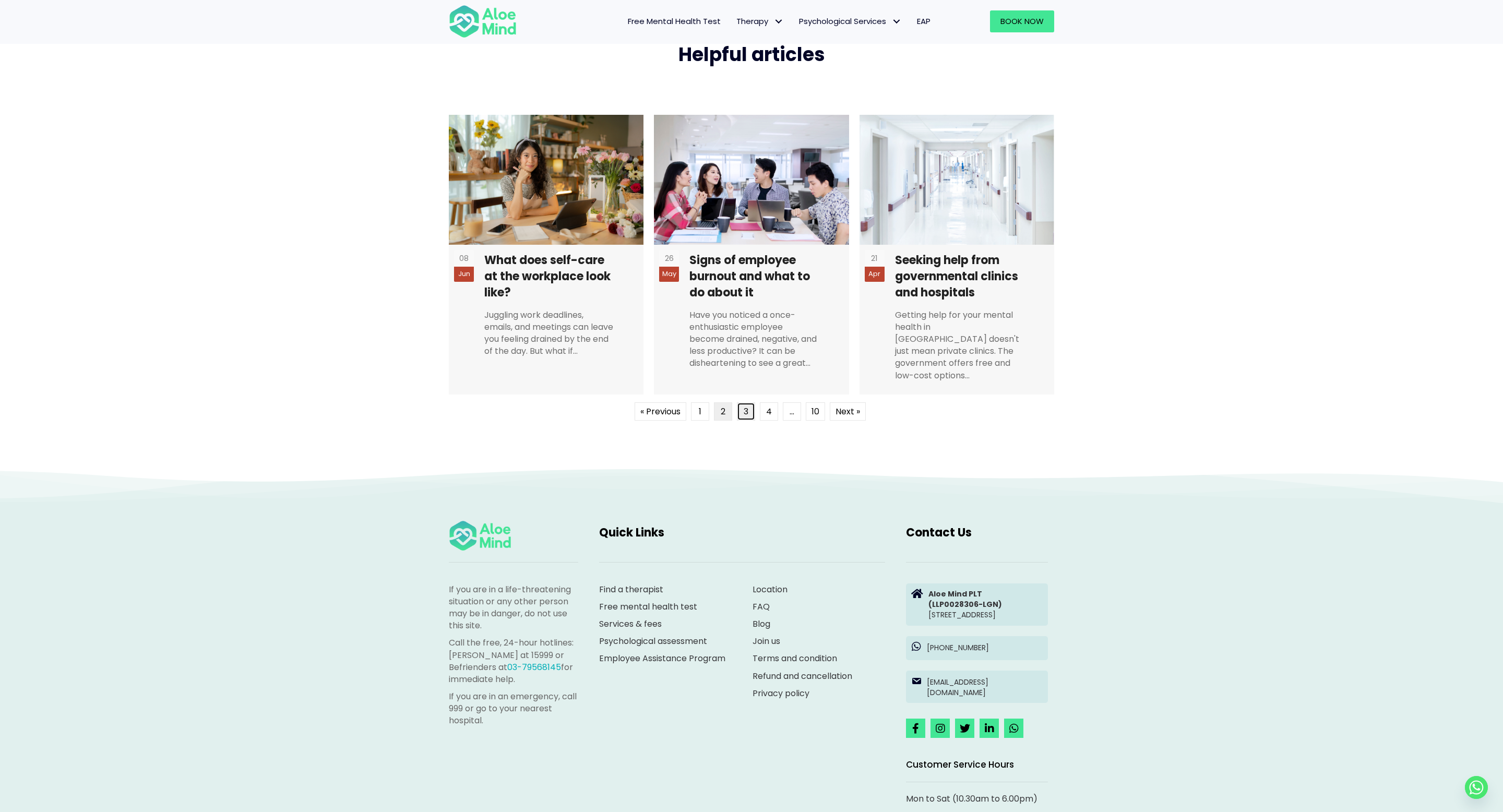
click at [749, 403] on link "3" at bounding box center [746, 412] width 18 height 18
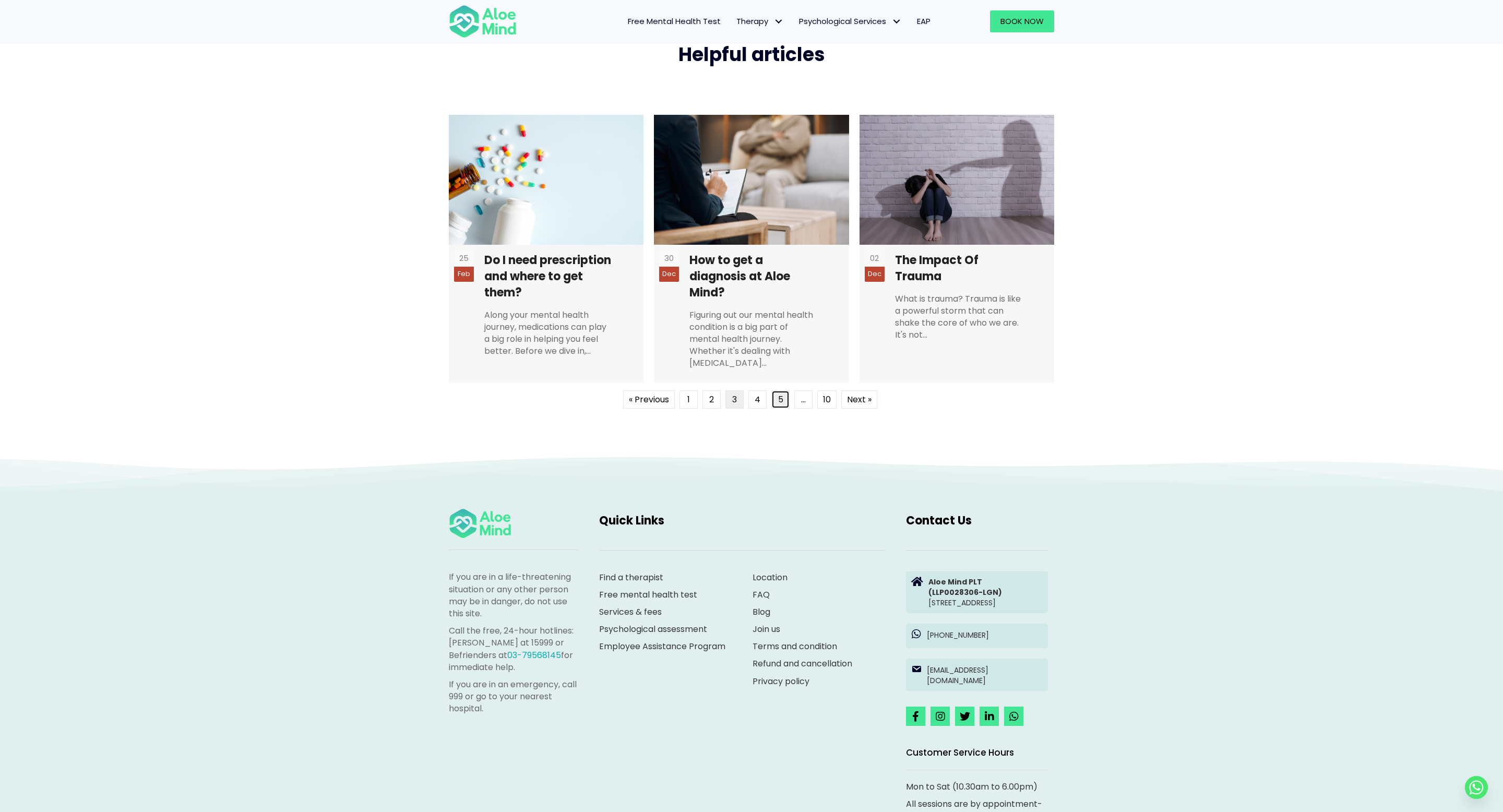
click at [780, 395] on link "5" at bounding box center [780, 399] width 18 height 18
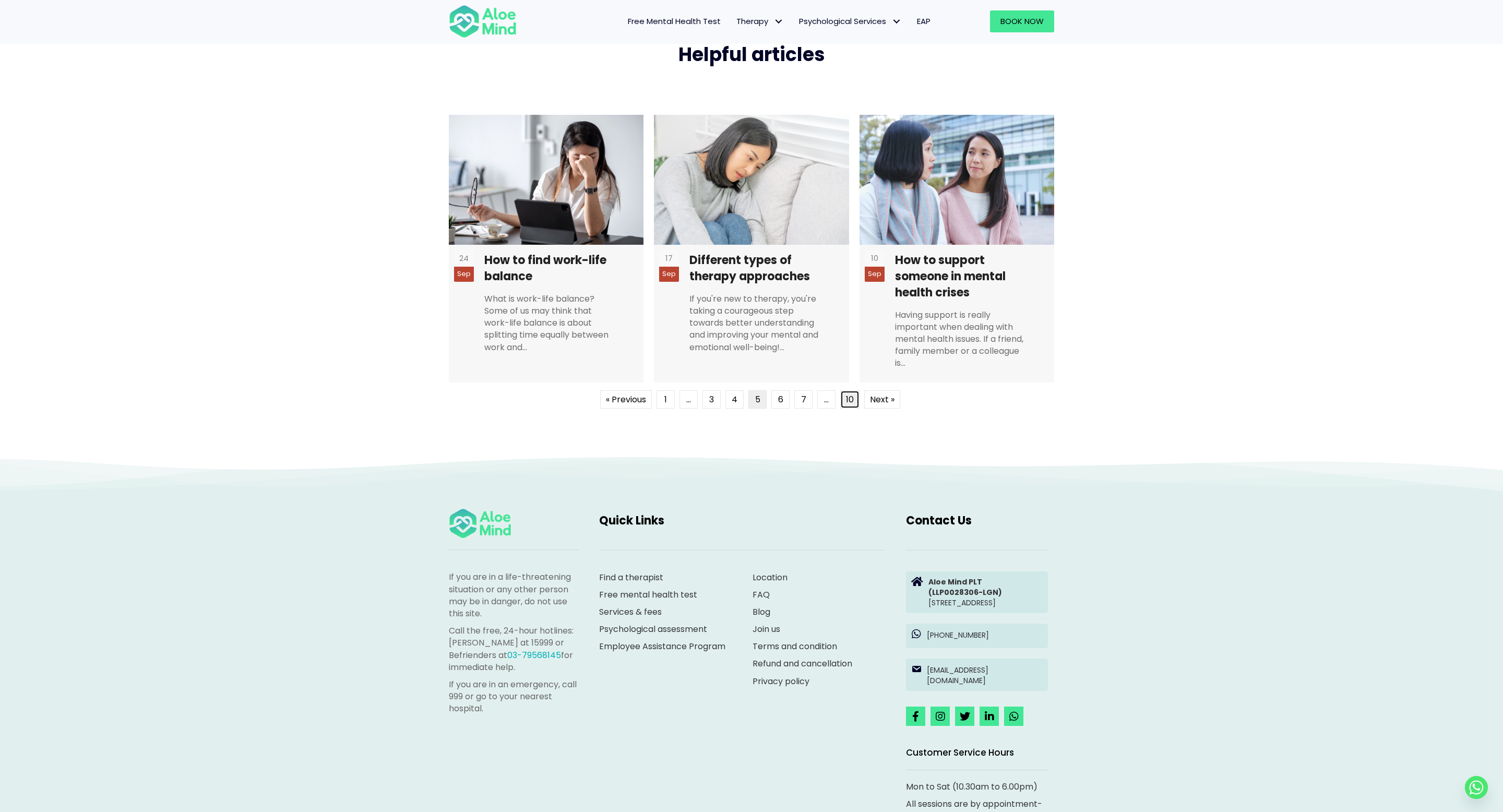
click at [852, 406] on link "10" at bounding box center [849, 399] width 19 height 18
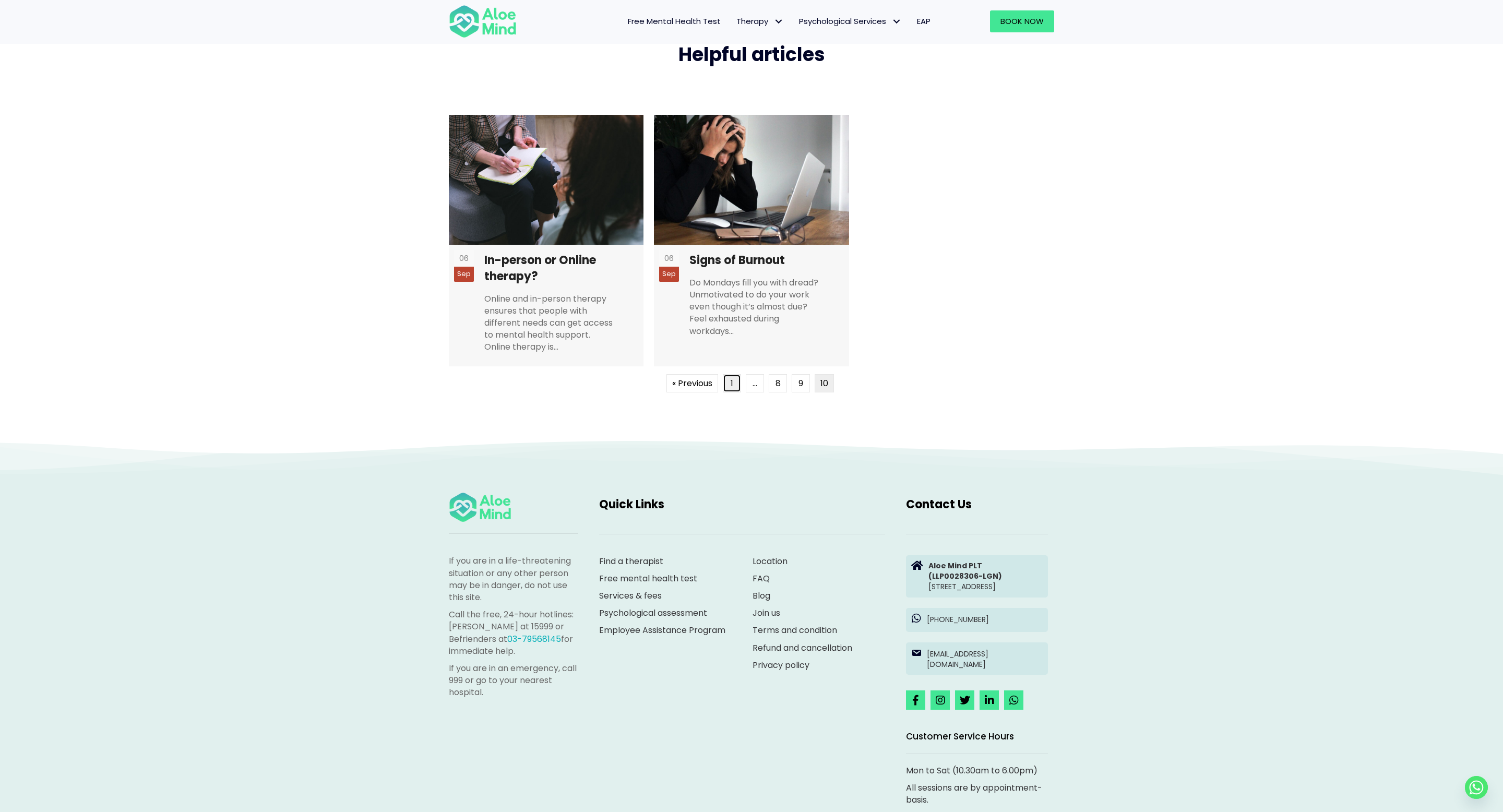
click at [733, 384] on link "1" at bounding box center [732, 383] width 18 height 18
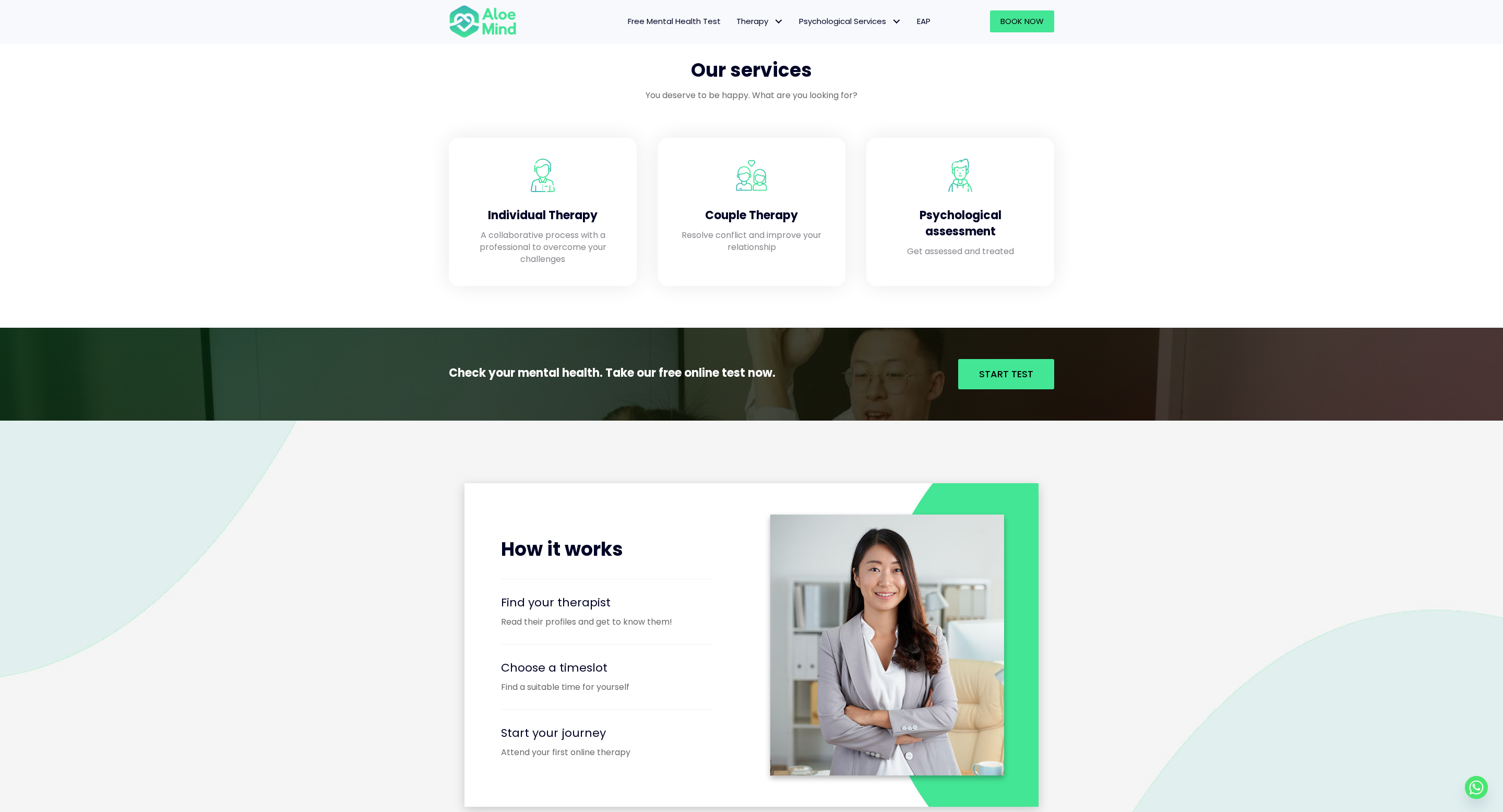
scroll to position [0, 0]
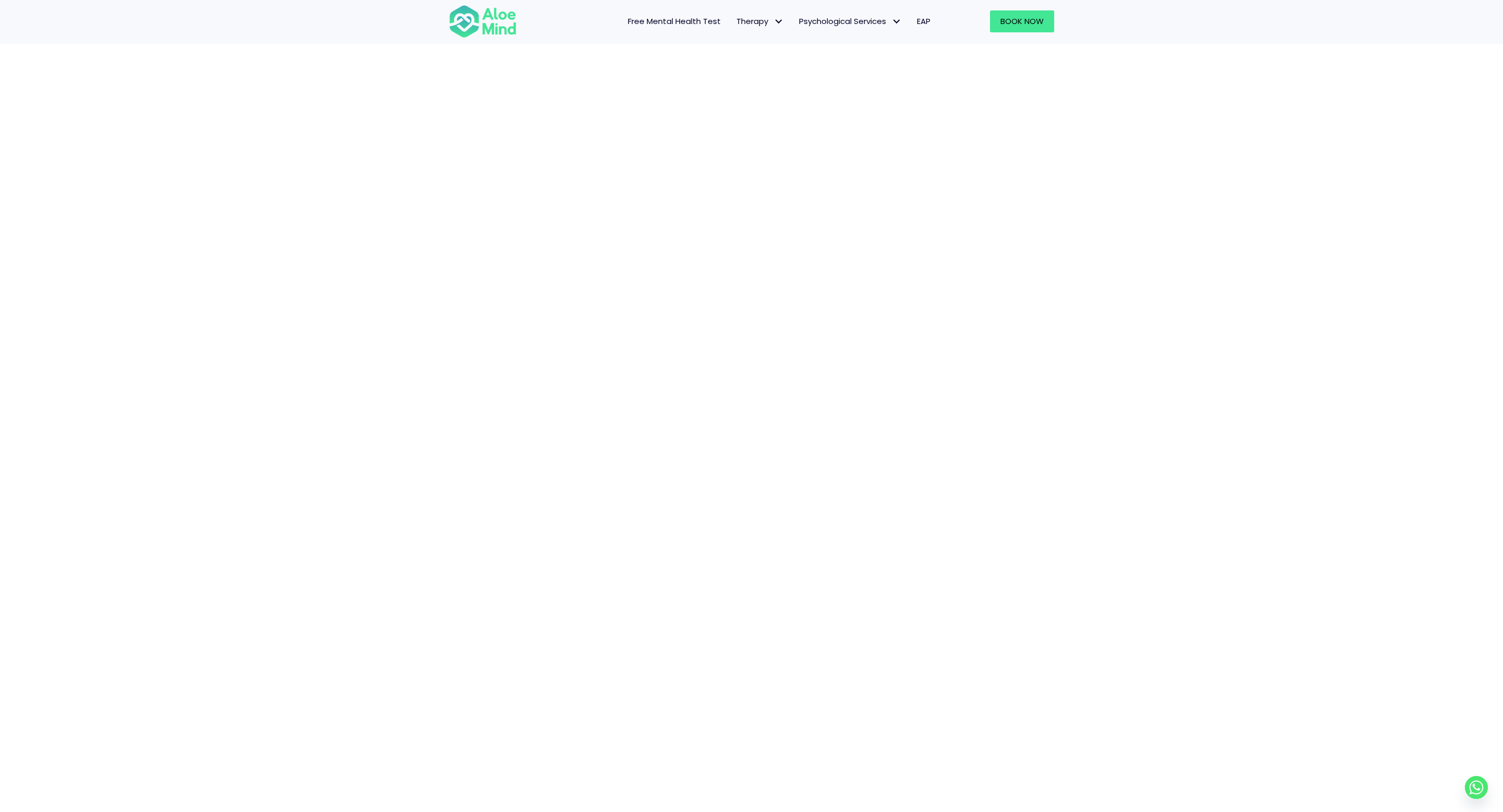
scroll to position [79, 0]
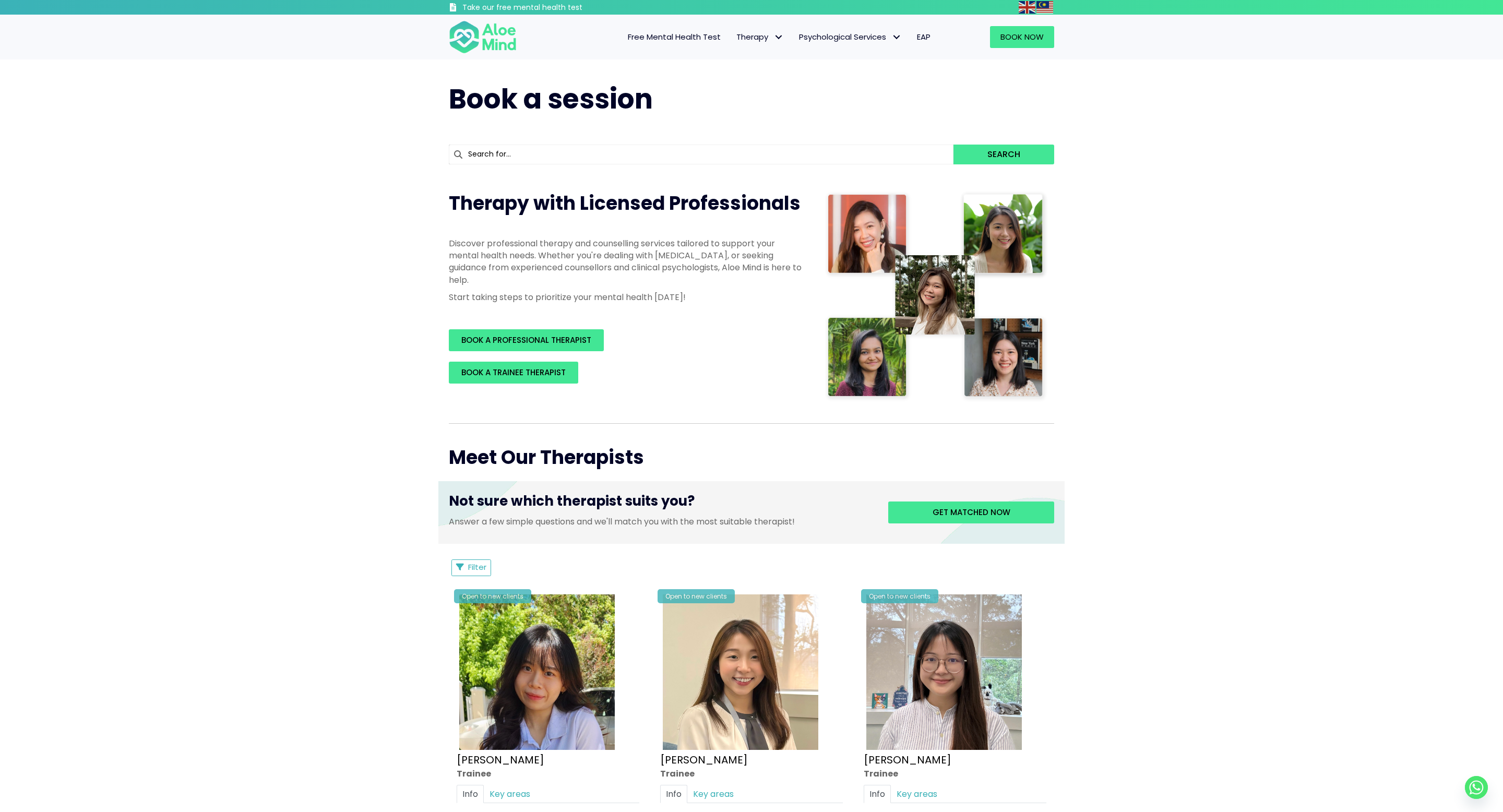
scroll to position [239, 0]
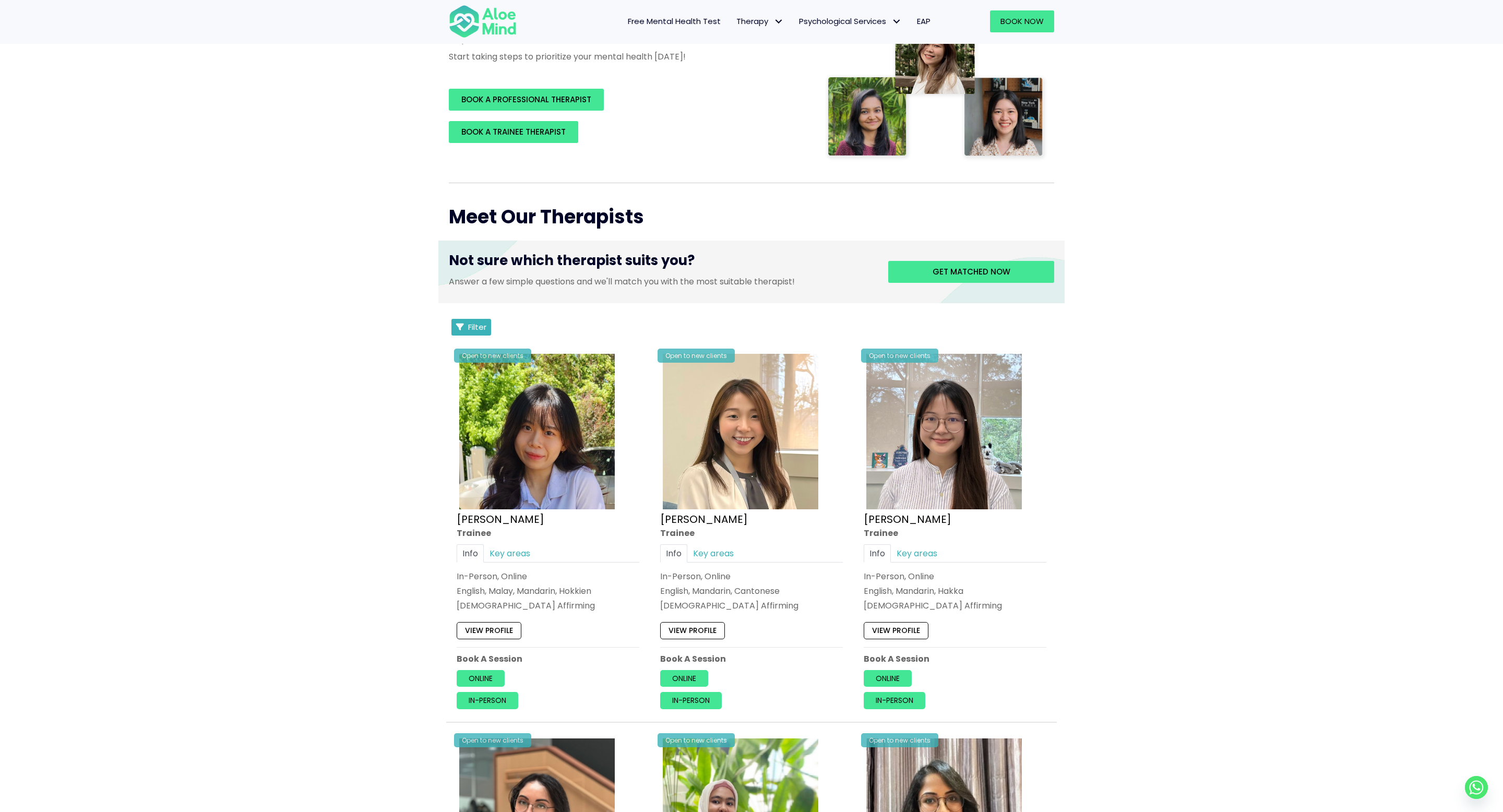
click at [473, 326] on span "Filter" at bounding box center [477, 327] width 18 height 11
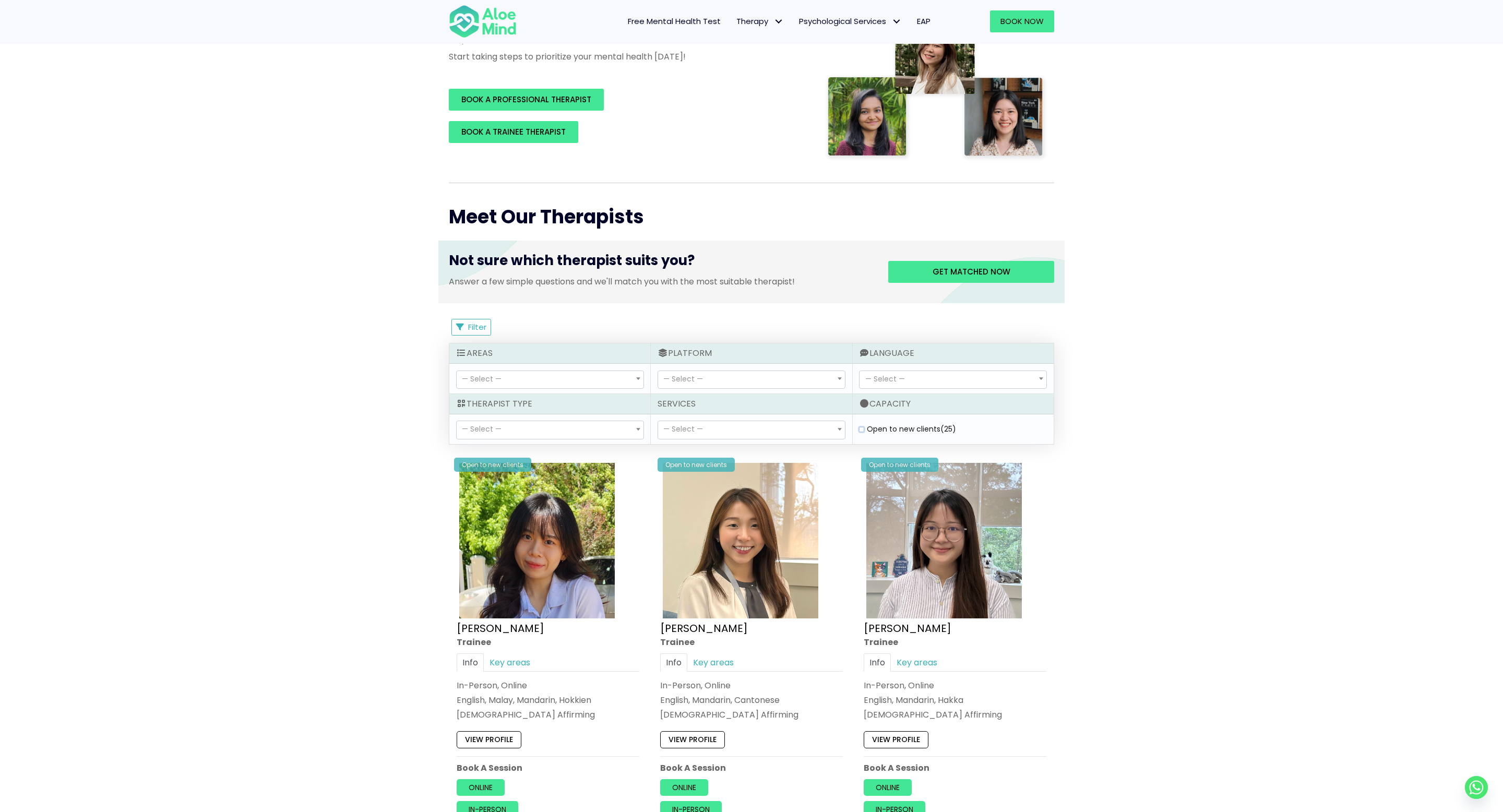
click at [864, 432] on clients "Open to new clients (25)" at bounding box center [862, 430] width 5 height 7
checkbox clients "true"
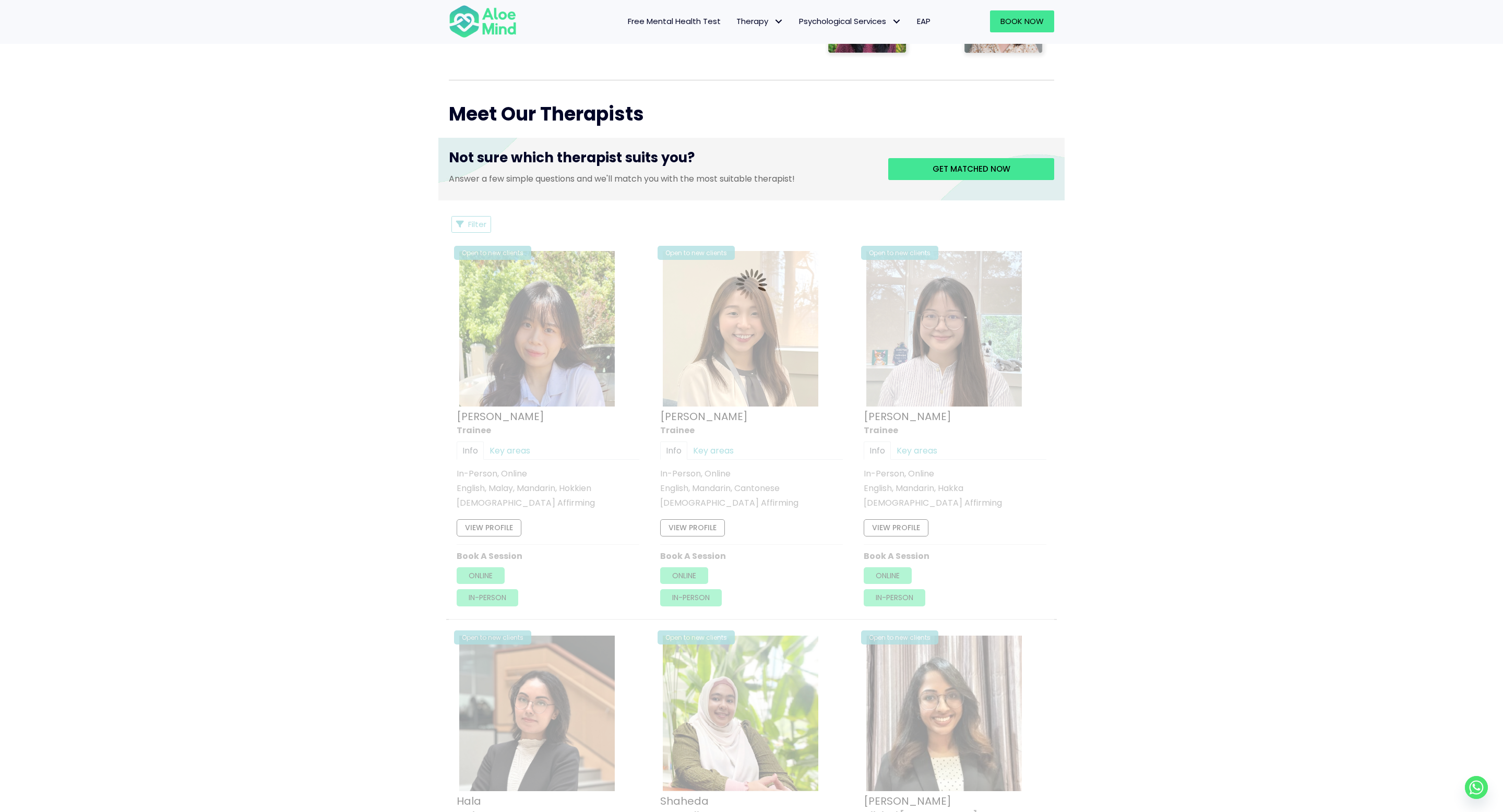
scroll to position [227, 0]
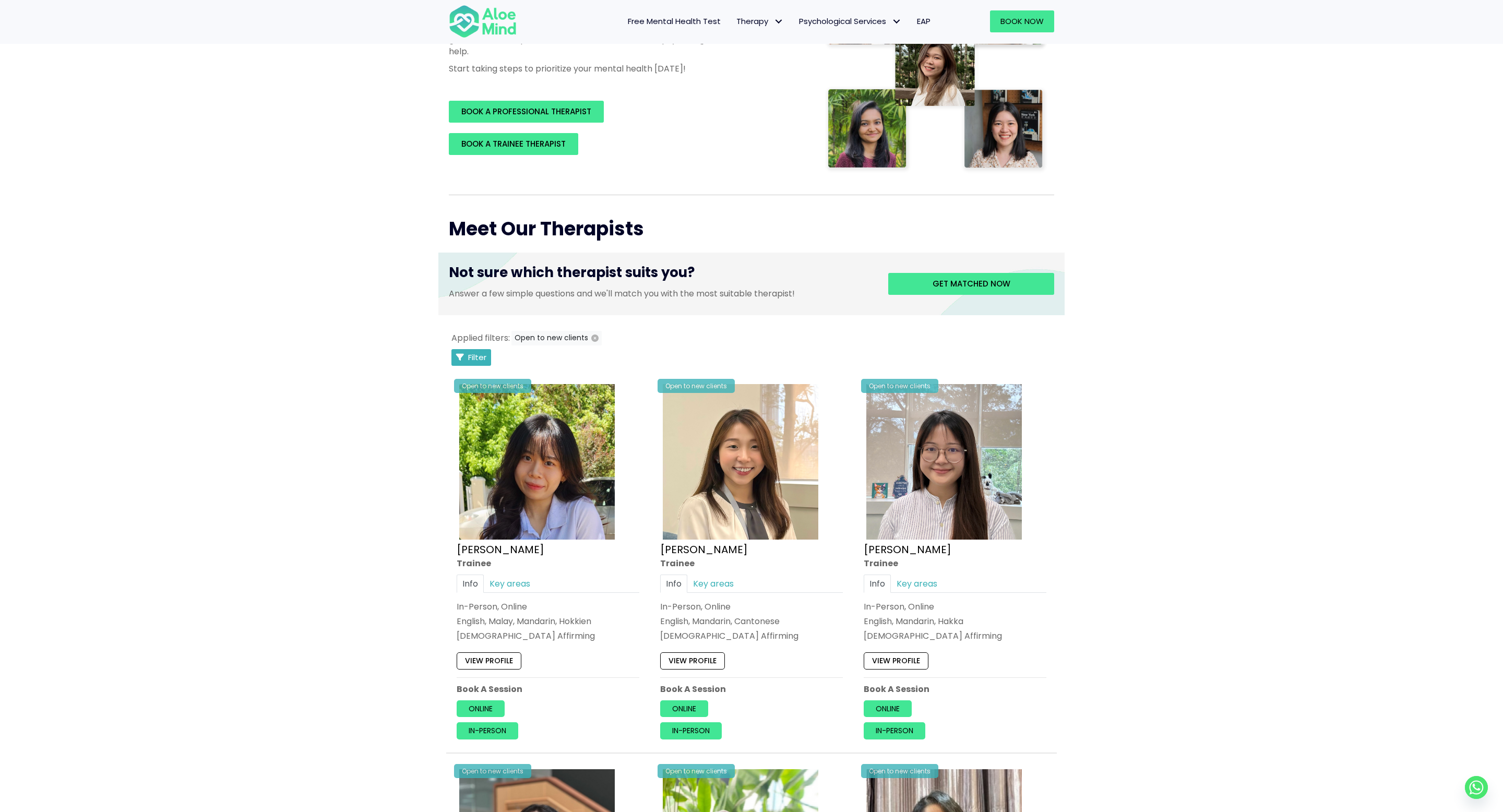
click at [475, 359] on span "Filter" at bounding box center [477, 357] width 18 height 11
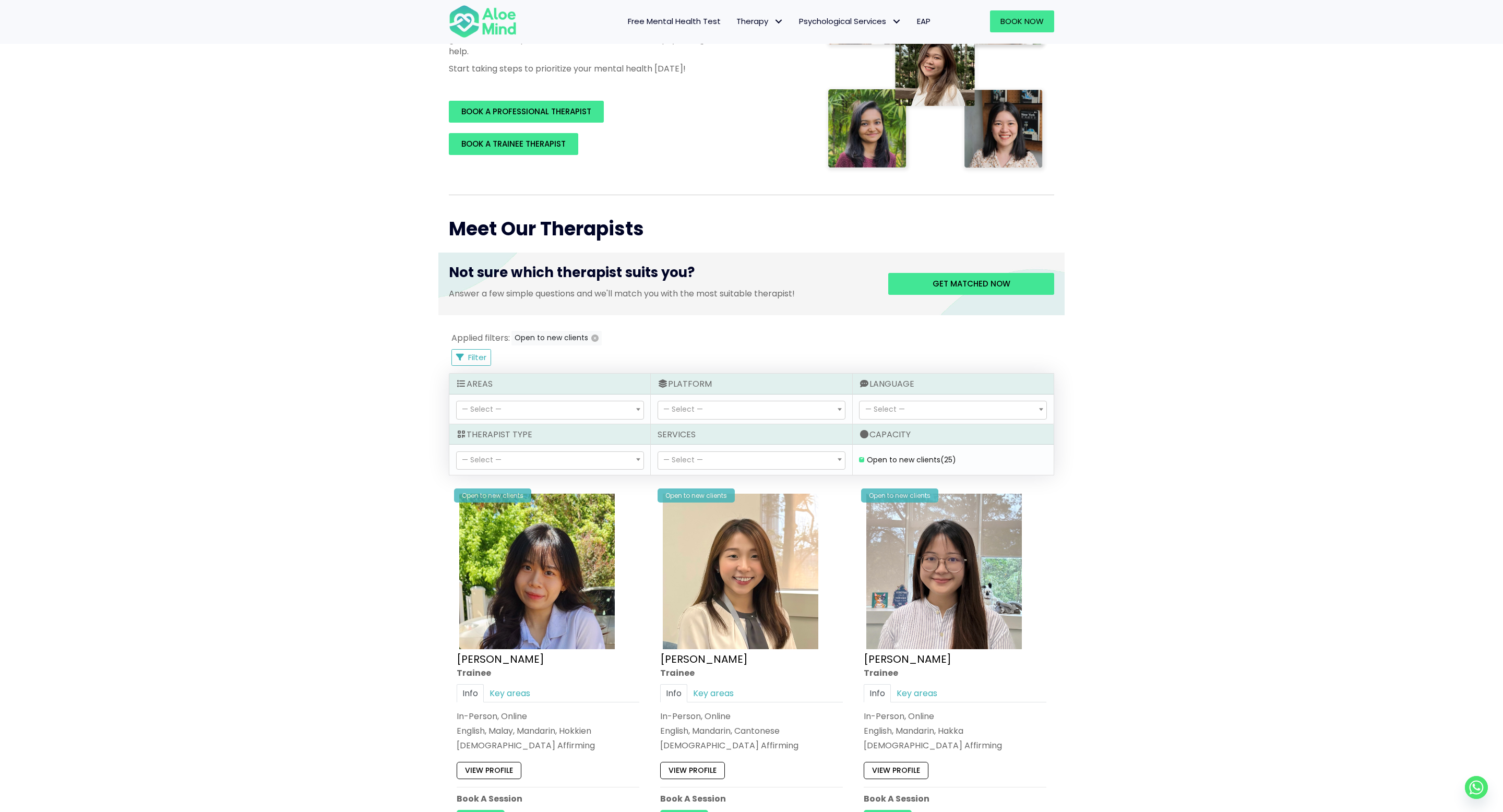
click at [500, 455] on span "— Select —" at bounding box center [481, 460] width 40 height 11
select select "15"
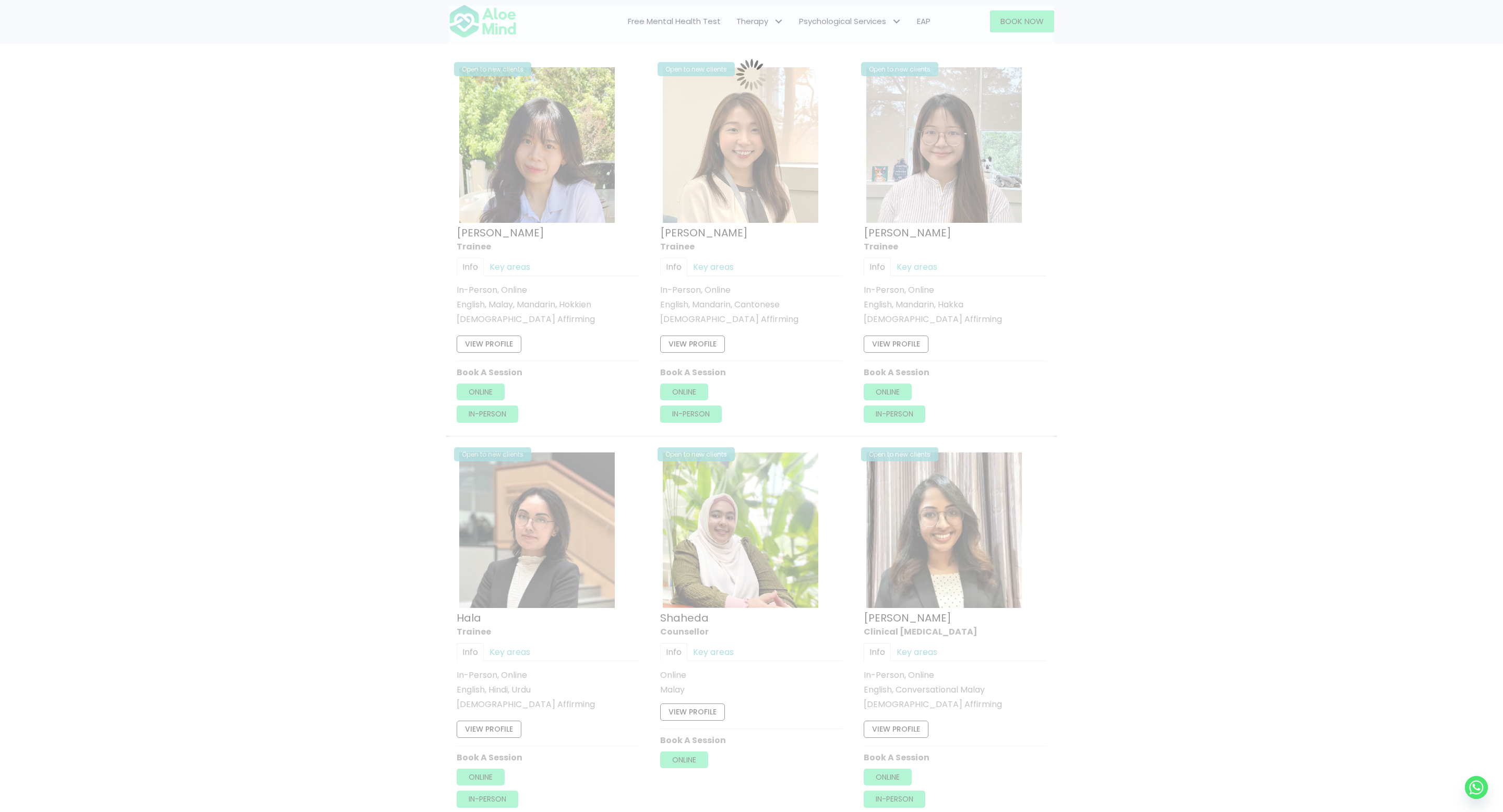
scroll to position [558, 0]
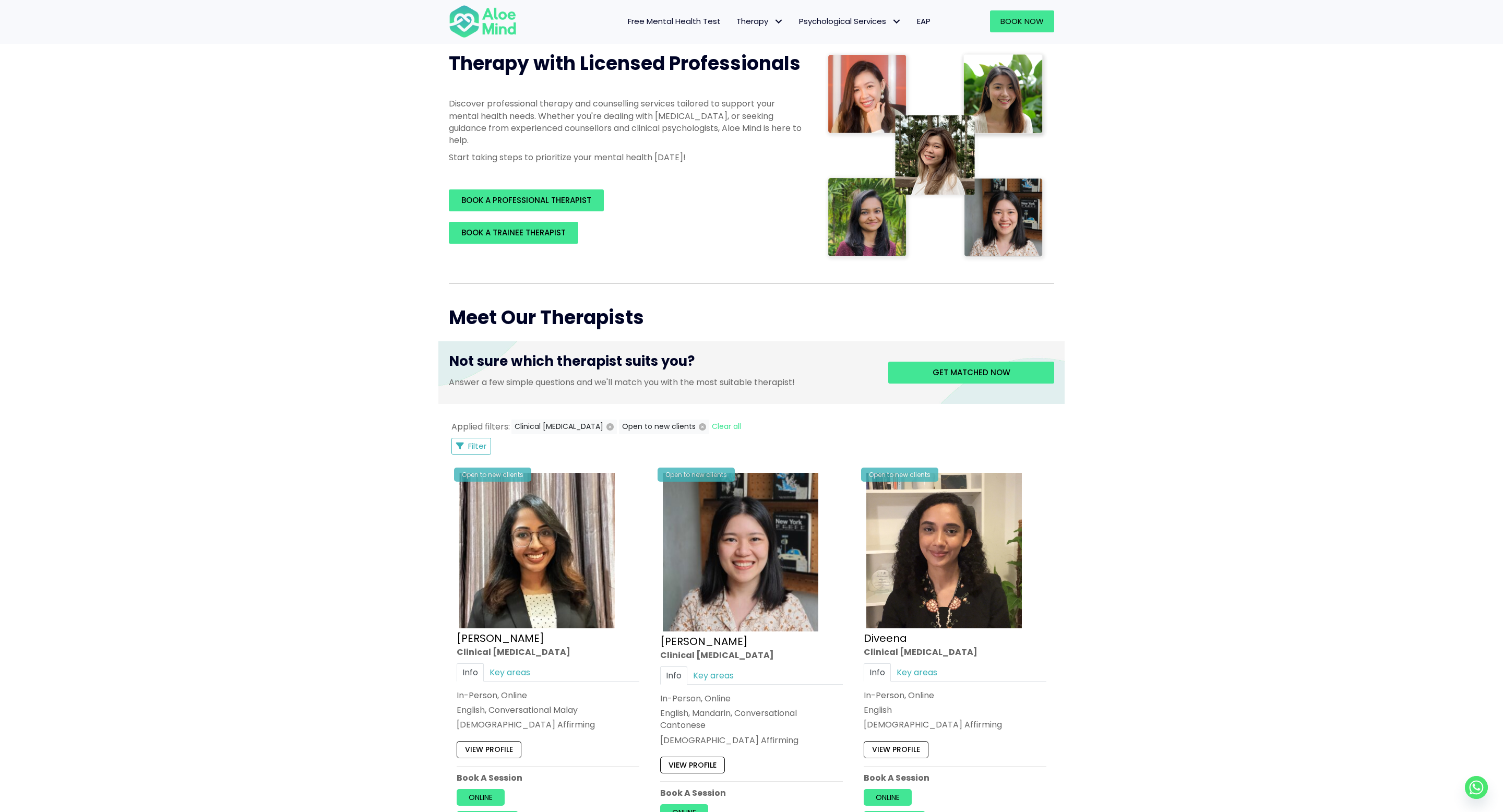
scroll to position [118, 0]
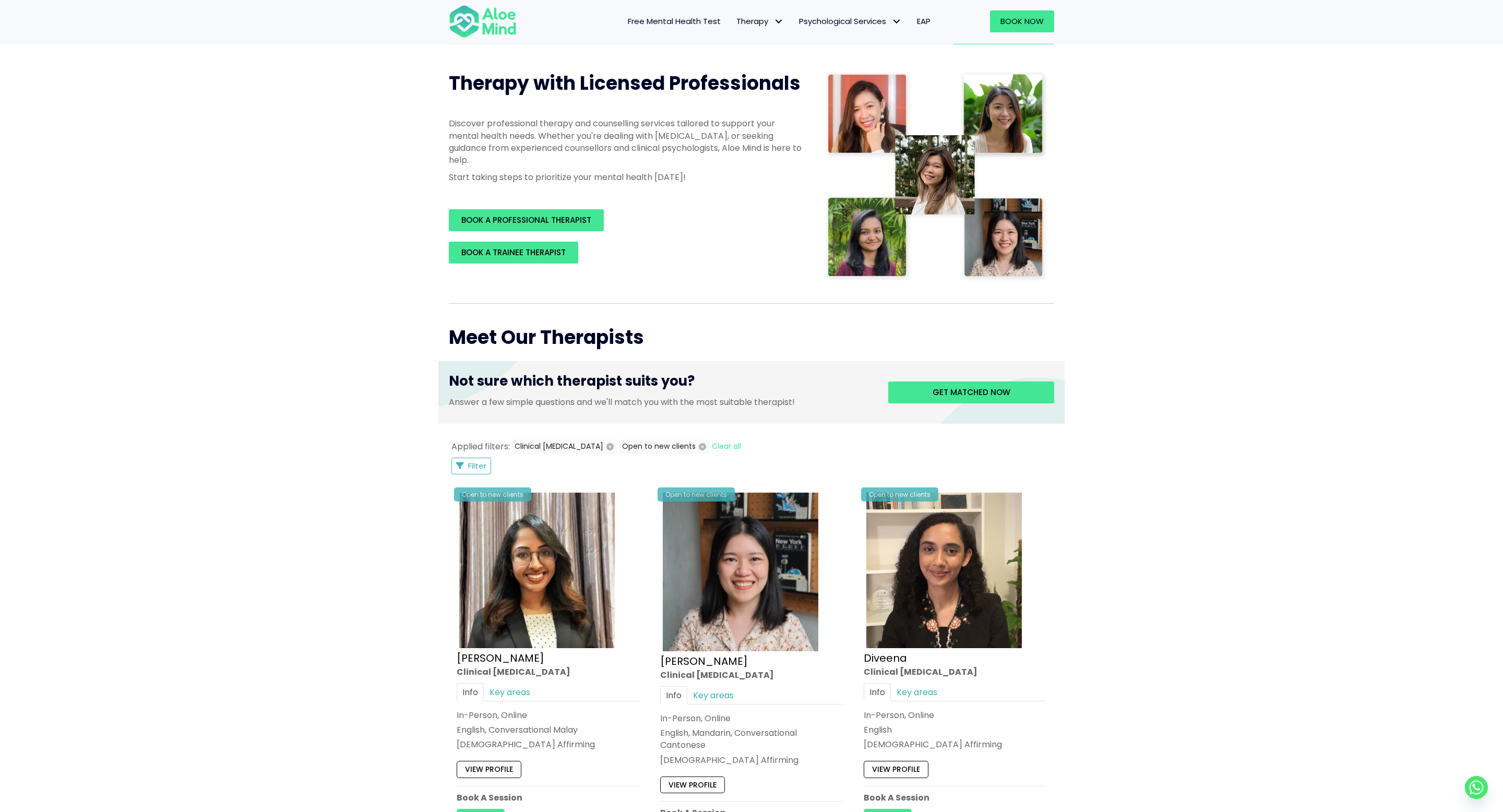
click at [474, 467] on span "Filter" at bounding box center [477, 466] width 18 height 11
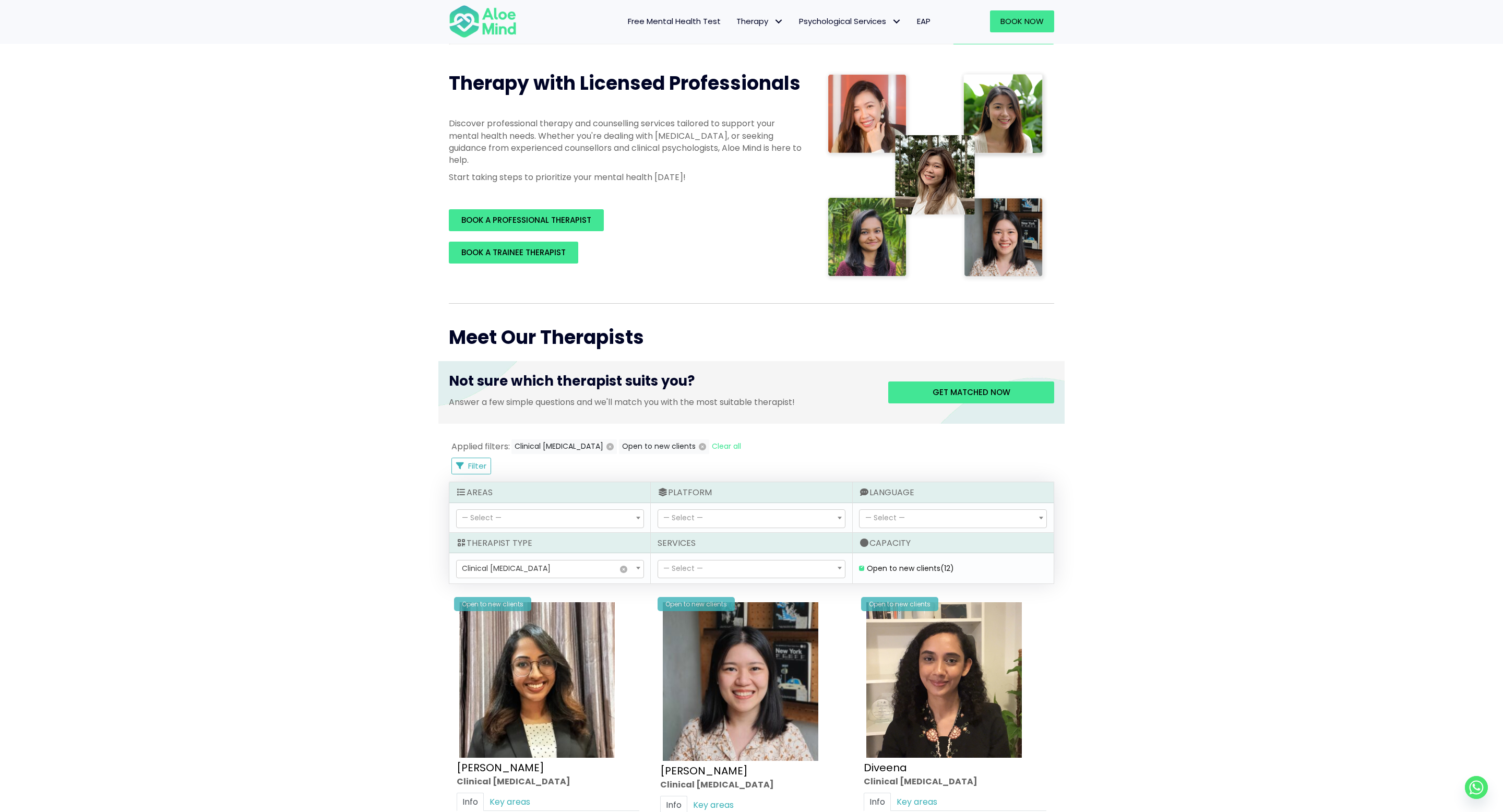
click at [873, 521] on span "— Select —" at bounding box center [885, 518] width 40 height 11
select select "142"
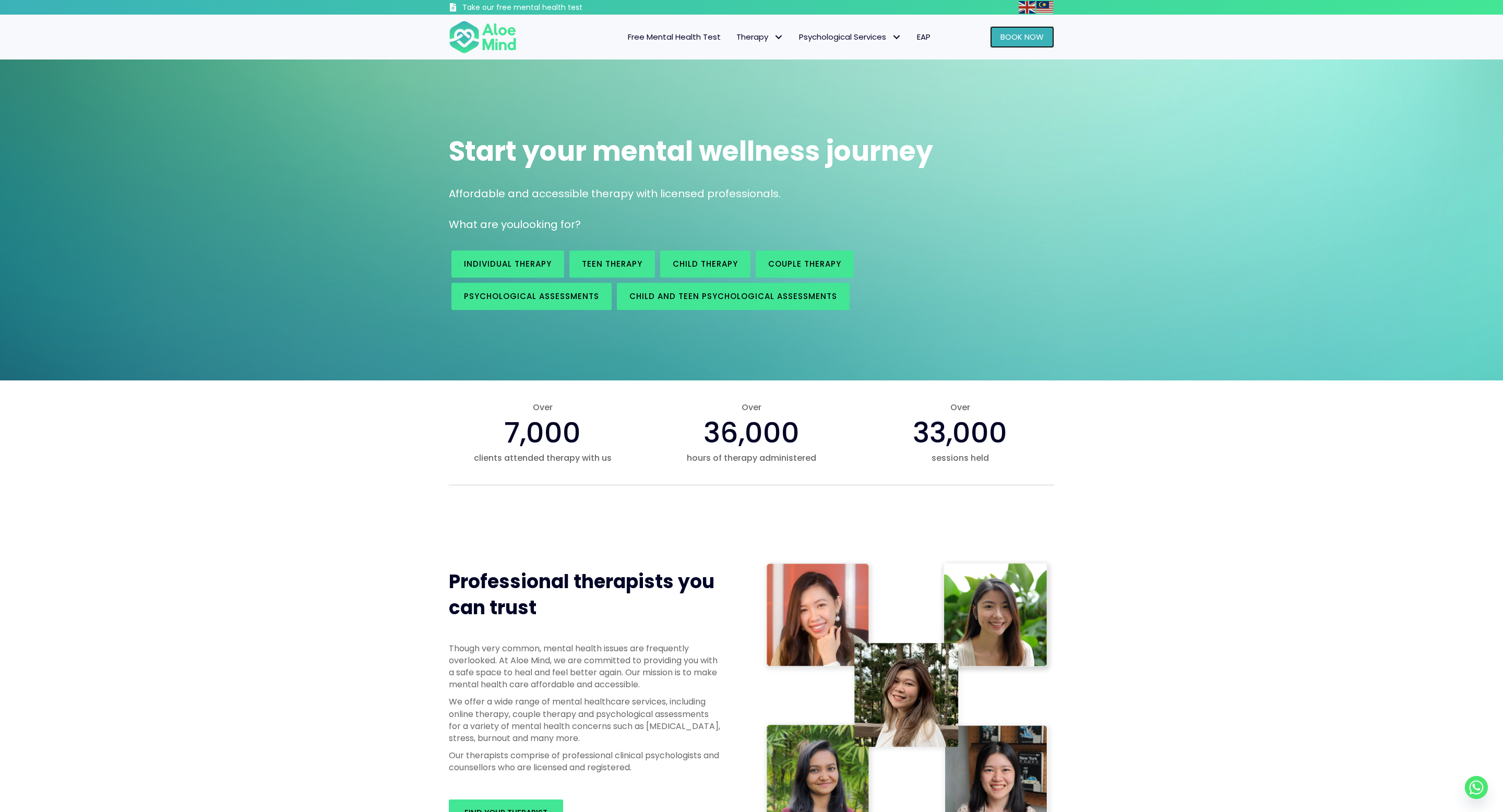
click at [1027, 32] on span "Book Now" at bounding box center [1022, 37] width 43 height 11
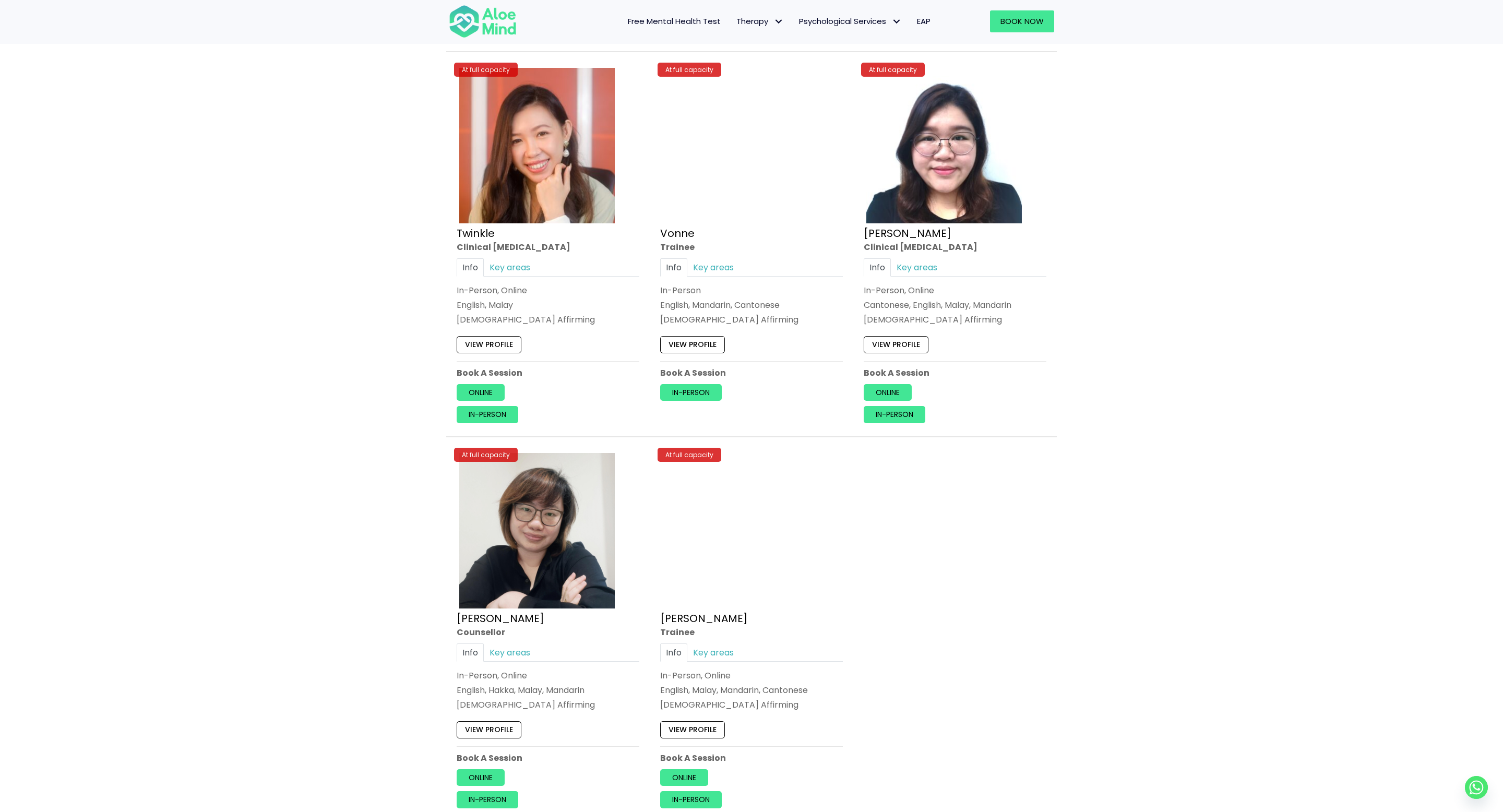
scroll to position [4912, 0]
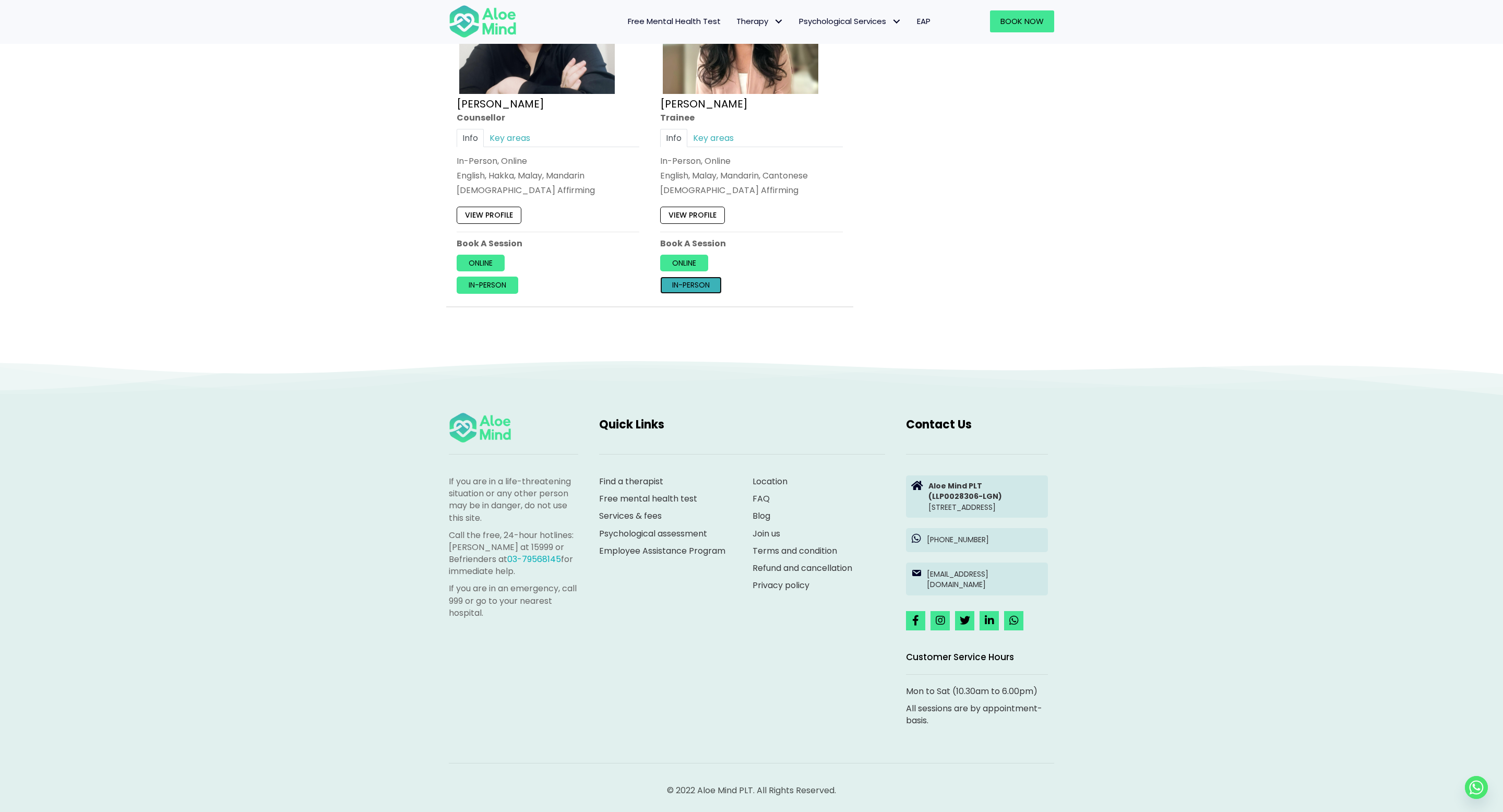
click at [675, 276] on link "In-person" at bounding box center [691, 285] width 61 height 16
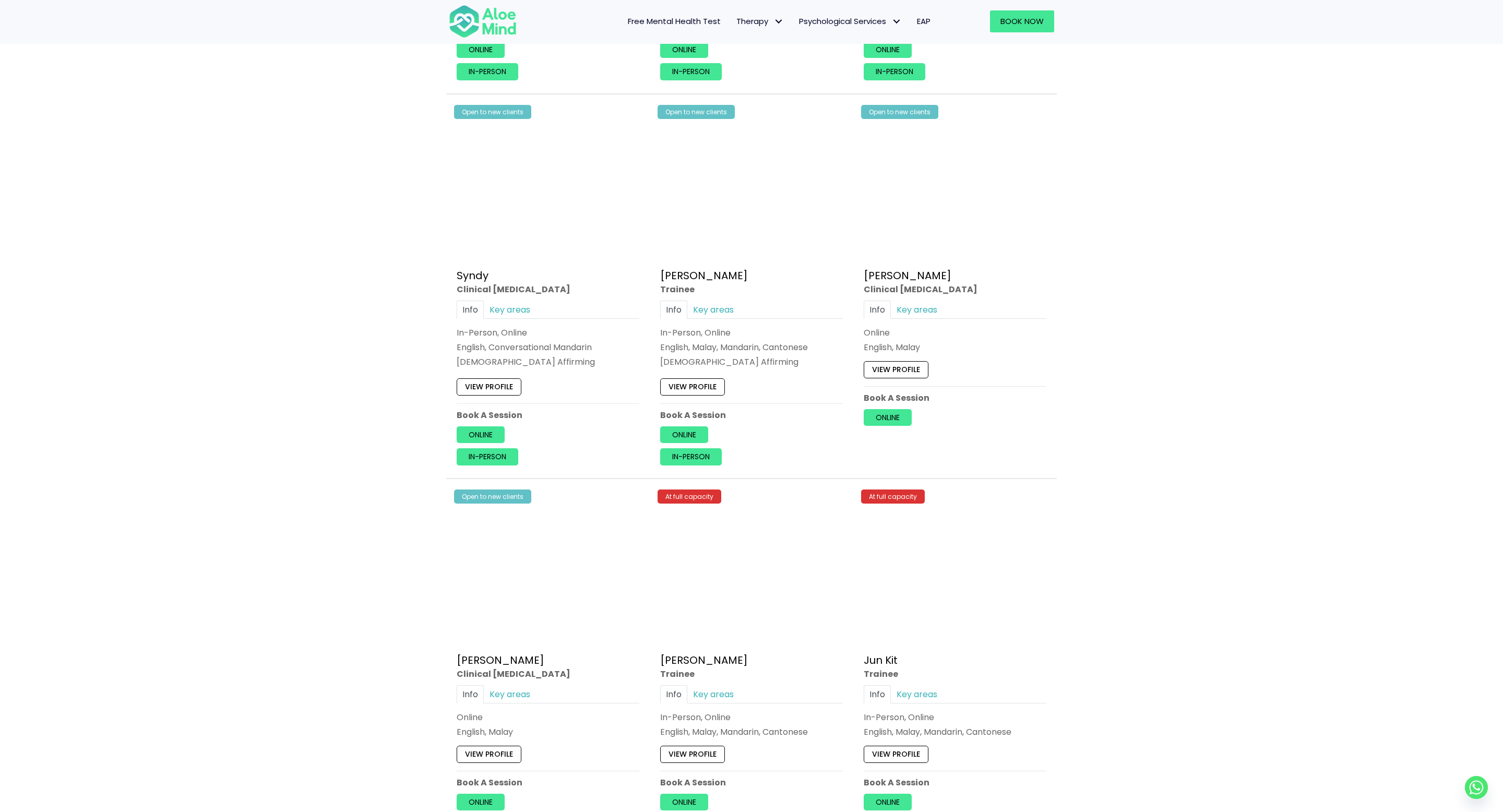
scroll to position [2394, 0]
